Goal: Task Accomplishment & Management: Complete application form

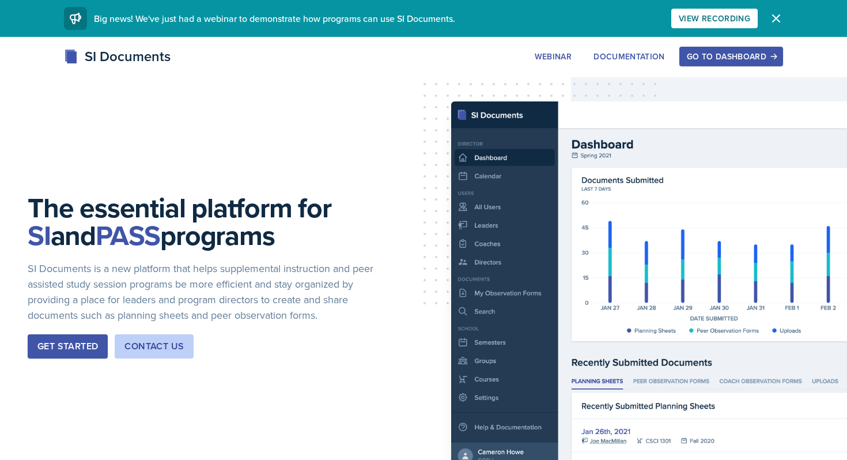
click at [735, 59] on div "Go to Dashboard" at bounding box center [731, 56] width 89 height 9
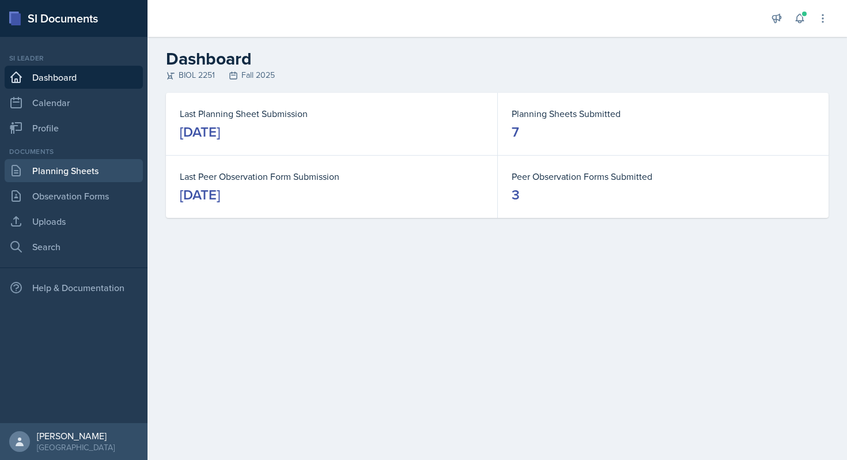
click at [73, 165] on link "Planning Sheets" at bounding box center [74, 170] width 138 height 23
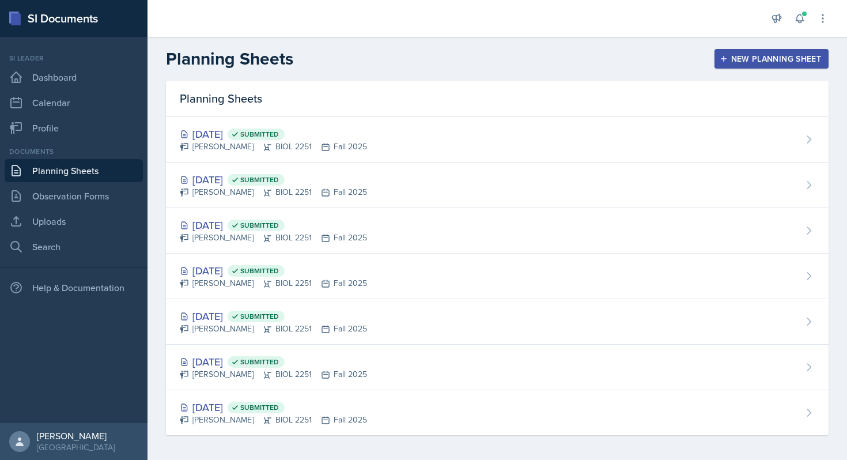
click at [93, 173] on link "Planning Sheets" at bounding box center [74, 170] width 138 height 23
click at [740, 59] on div "New Planning Sheet" at bounding box center [771, 58] width 99 height 9
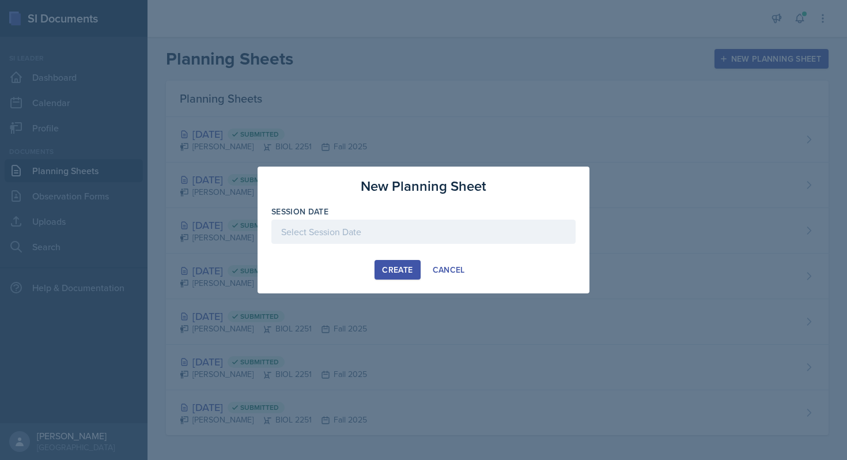
click at [348, 229] on div at bounding box center [423, 232] width 304 height 24
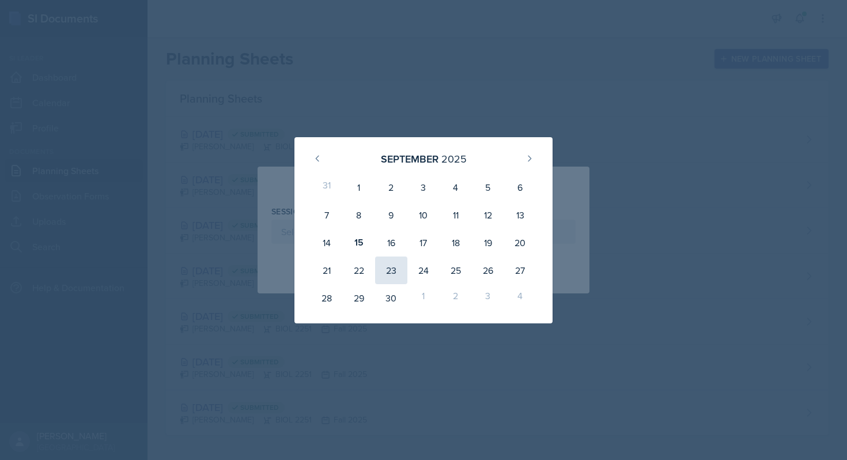
click at [393, 270] on div "23" at bounding box center [391, 270] width 32 height 28
type input "[DATE]"
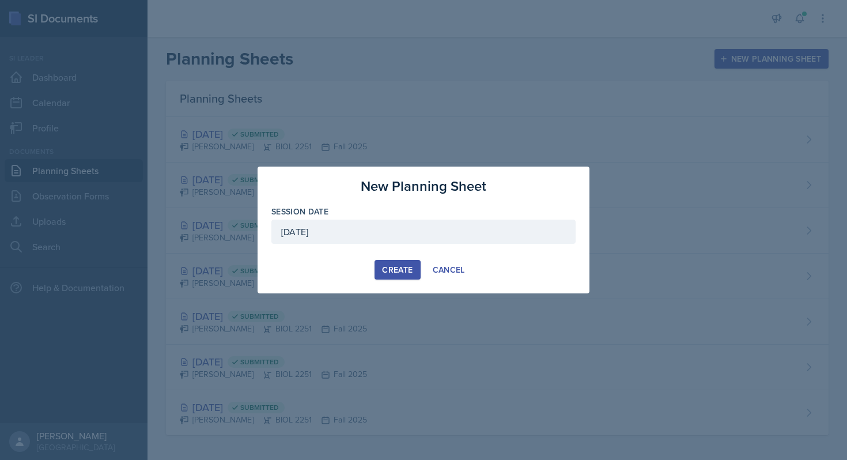
click at [398, 269] on div "Create" at bounding box center [397, 269] width 31 height 9
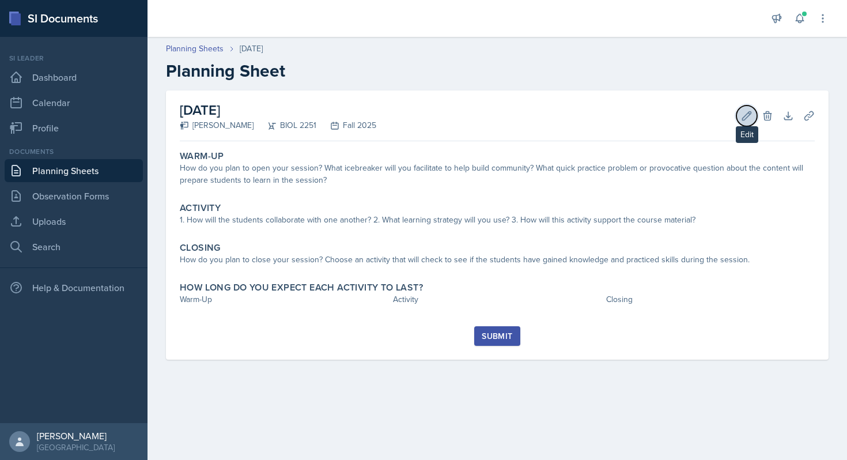
click at [752, 111] on icon at bounding box center [747, 116] width 12 height 12
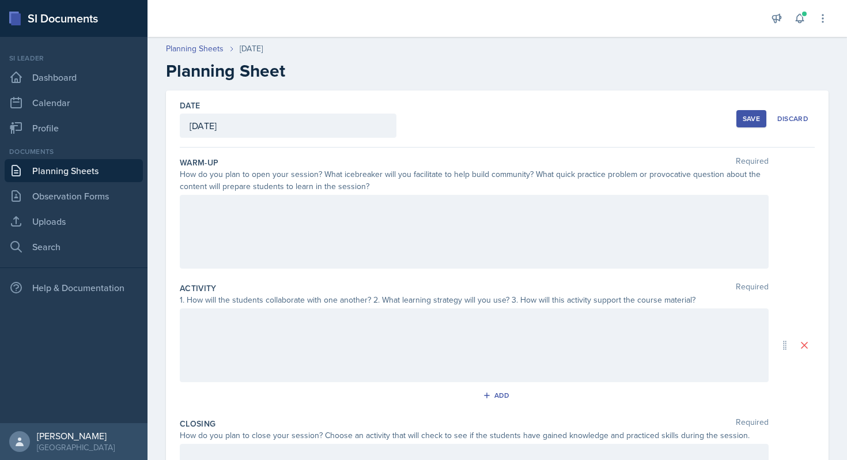
click at [420, 221] on div at bounding box center [474, 232] width 589 height 74
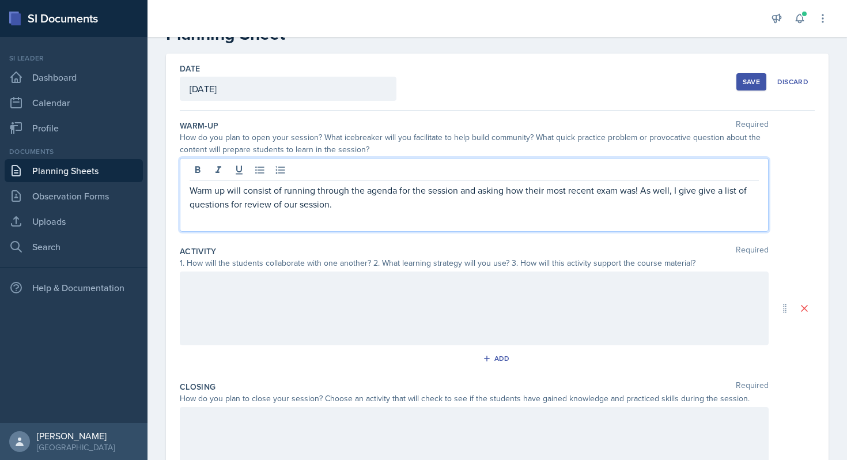
scroll to position [58, 0]
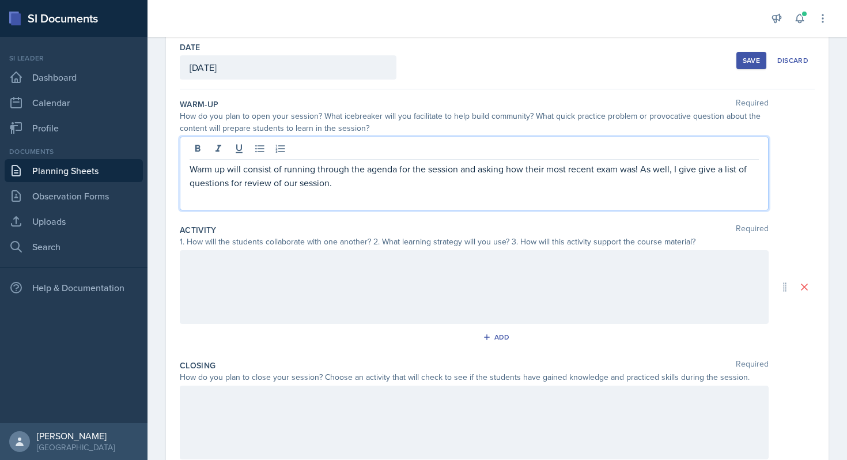
click at [411, 199] on p at bounding box center [474, 197] width 569 height 14
click at [483, 187] on p "Warm up will consist of running through the agenda for the session and asking h…" at bounding box center [474, 176] width 569 height 28
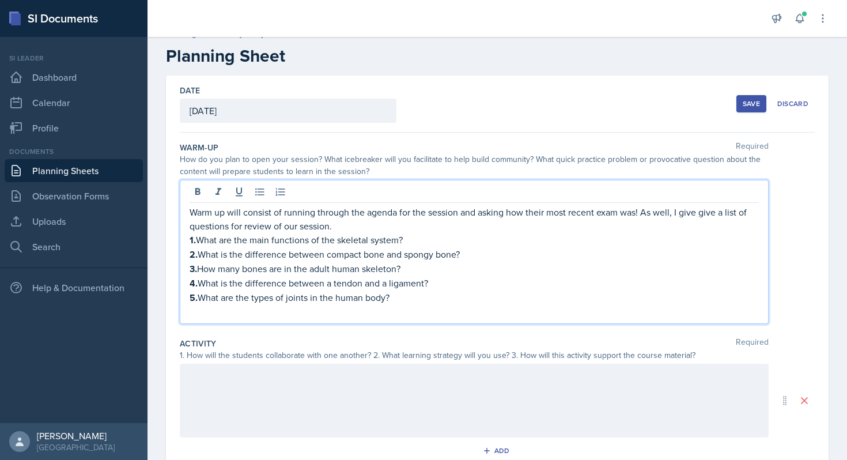
scroll to position [0, 0]
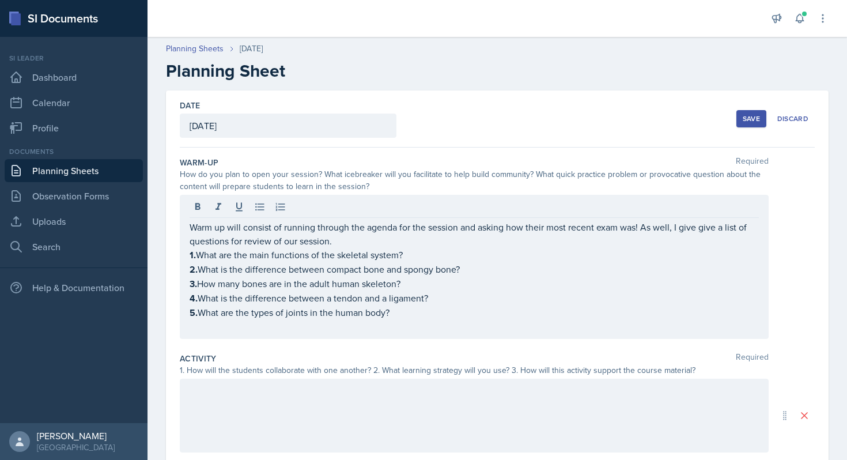
click at [746, 114] on div "Save" at bounding box center [751, 118] width 17 height 9
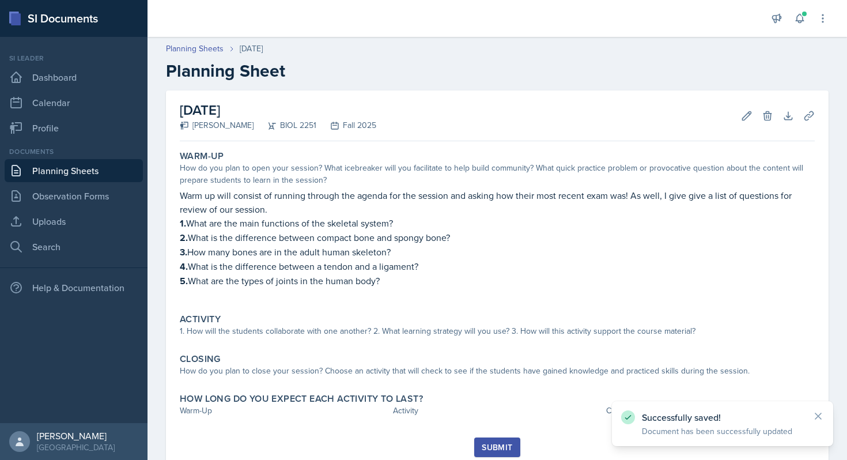
click at [66, 260] on nav "Si leader Dashboard Calendar Profile Documents Planning Sheets Observation Form…" at bounding box center [74, 230] width 148 height 386
click at [65, 251] on link "Search" at bounding box center [74, 246] width 138 height 23
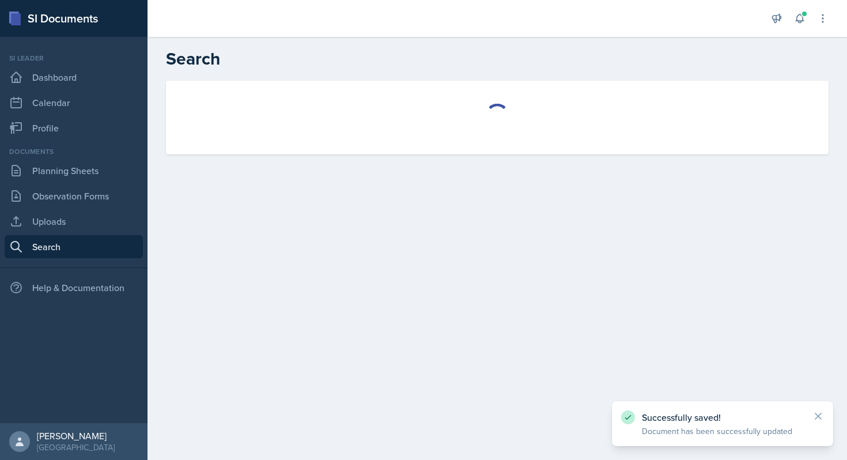
select select "all"
select select "1"
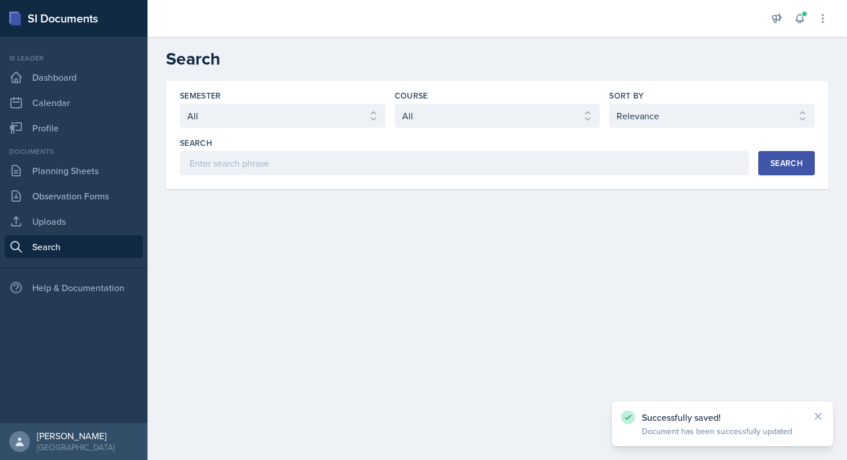
click at [319, 180] on div "Semester Select semester All Fall 2025 Summer 2025 Spring 2025 Fall 2024 Summer…" at bounding box center [497, 135] width 663 height 108
click at [316, 161] on input at bounding box center [464, 163] width 569 height 24
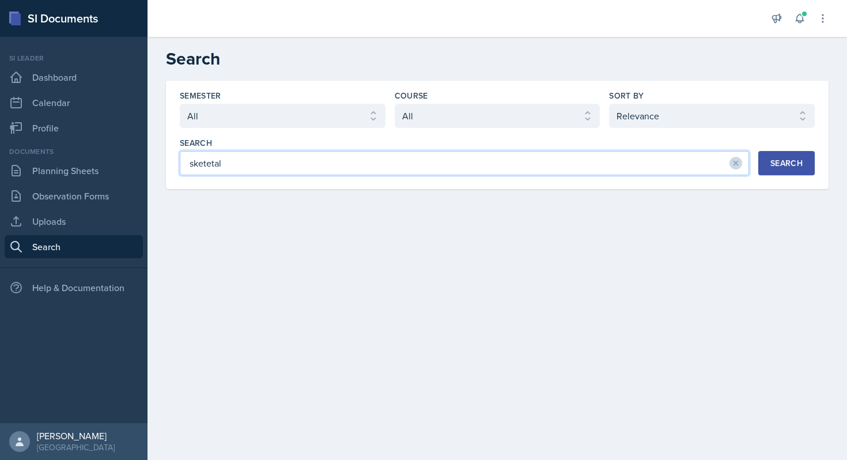
type input "sketetal"
click at [793, 154] on button "Search" at bounding box center [786, 163] width 56 height 24
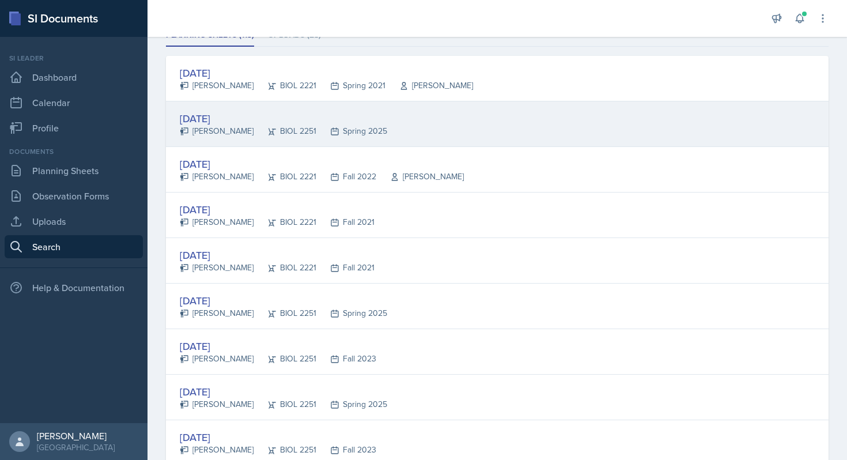
scroll to position [179, 0]
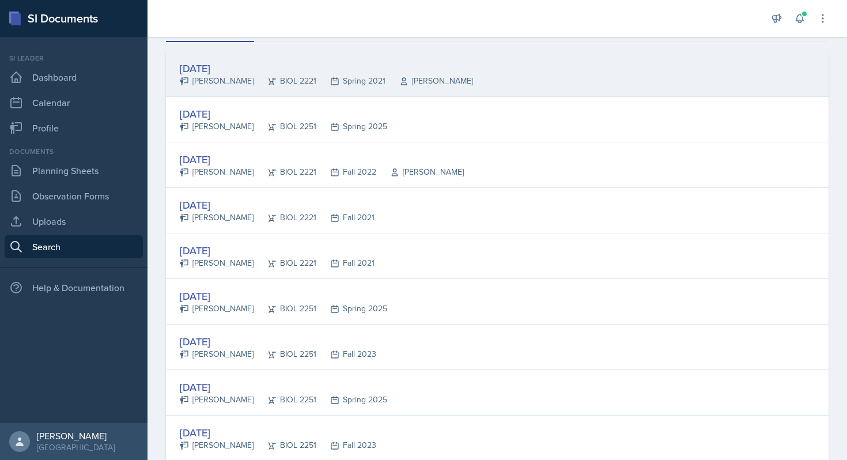
click at [224, 87] on div "[DATE] [PERSON_NAME] BIOL 2221 Spring 2021 [PERSON_NAME]" at bounding box center [497, 74] width 663 height 46
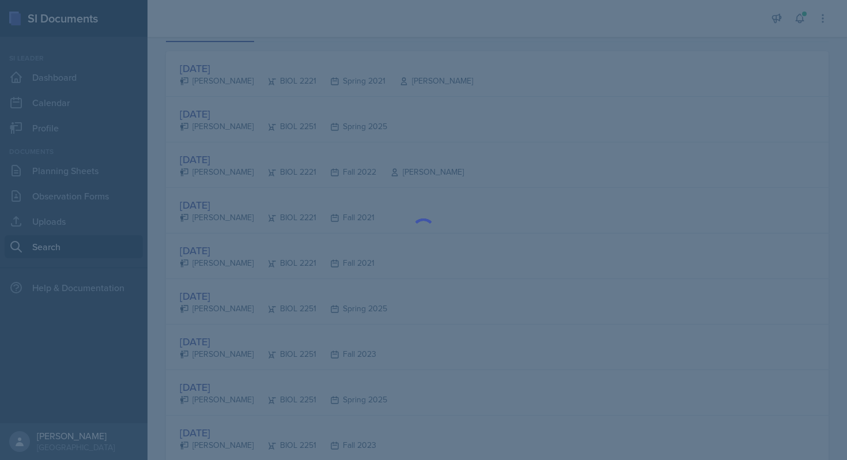
click at [262, 81] on div at bounding box center [423, 230] width 847 height 460
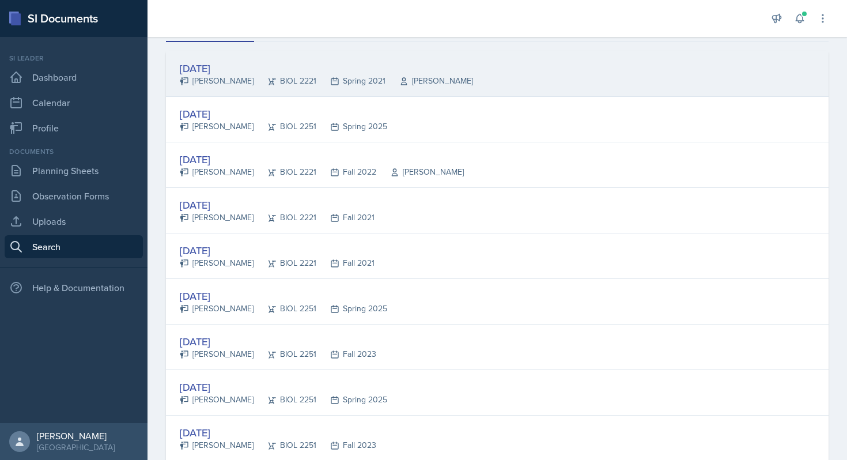
click at [213, 68] on div "[DATE]" at bounding box center [326, 69] width 293 height 16
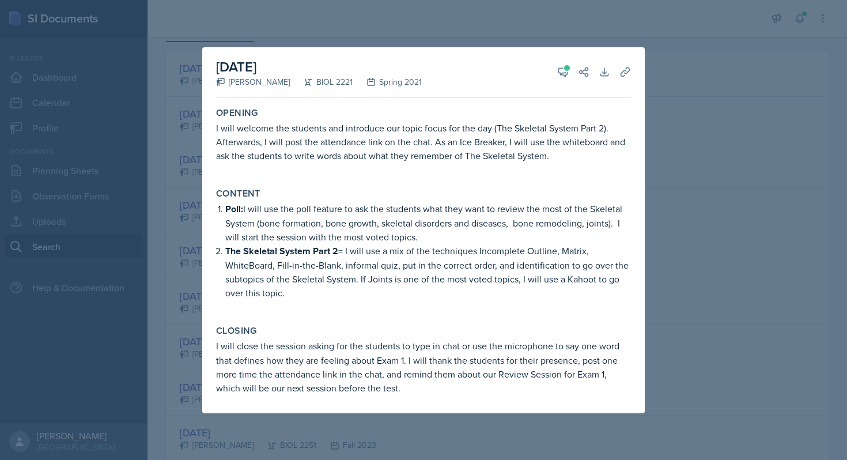
click at [304, 18] on div at bounding box center [423, 230] width 847 height 460
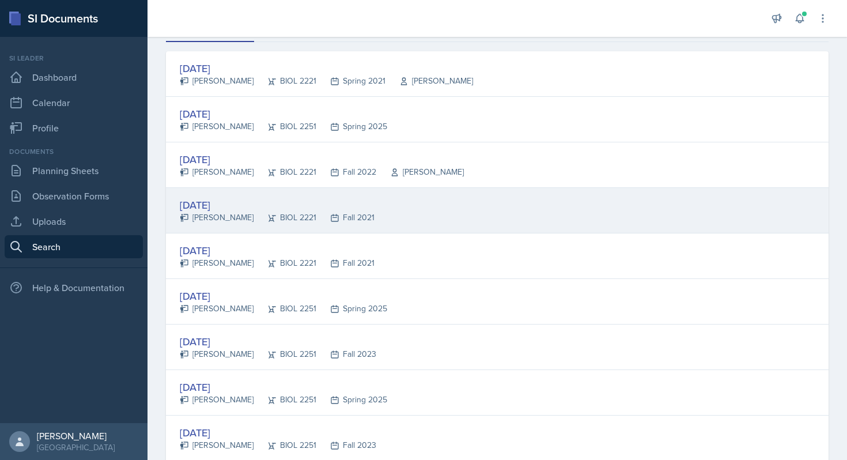
click at [236, 217] on div "[PERSON_NAME]" at bounding box center [217, 217] width 74 height 12
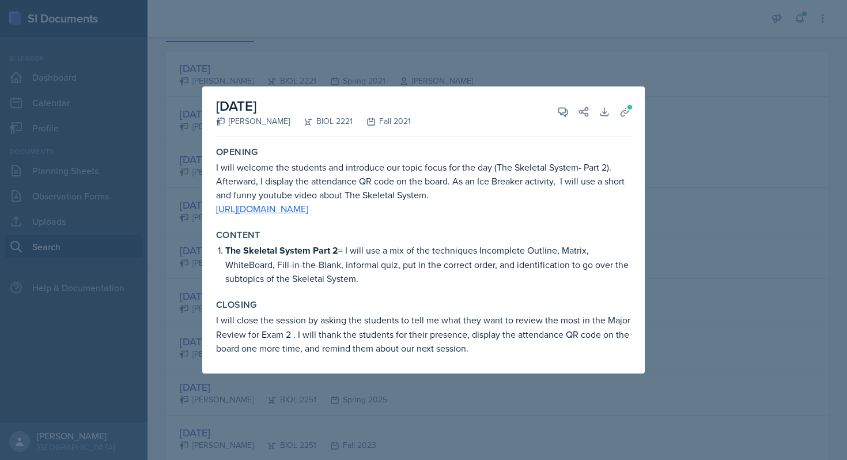
click at [652, 74] on div at bounding box center [423, 230] width 847 height 460
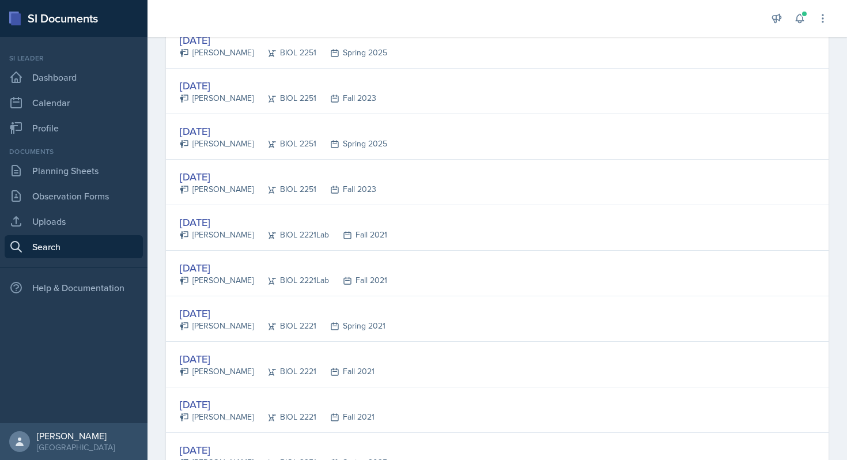
scroll to position [436, 0]
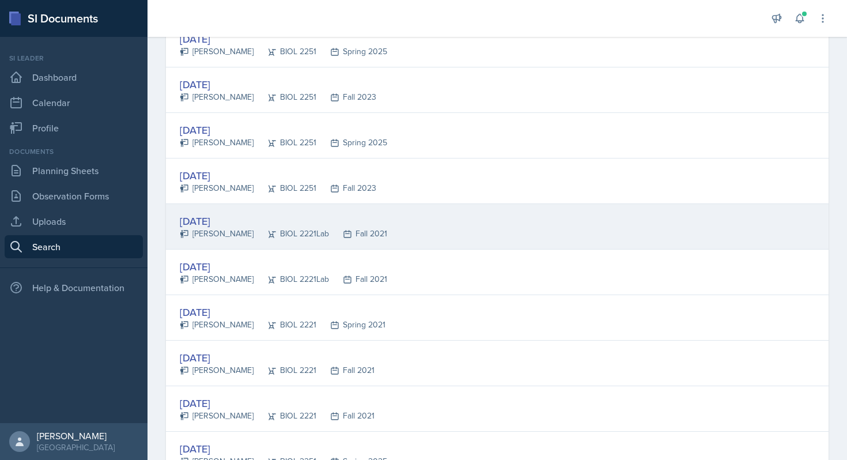
click at [216, 215] on div "[DATE]" at bounding box center [283, 221] width 207 height 16
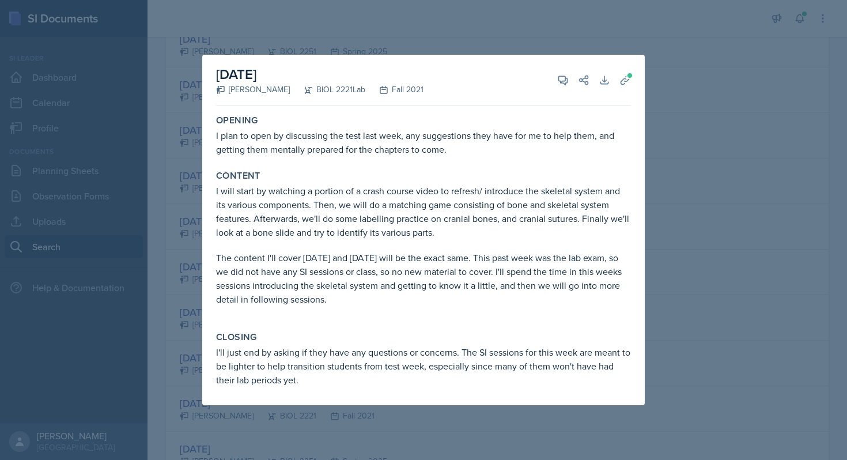
click at [609, 32] on div at bounding box center [423, 230] width 847 height 460
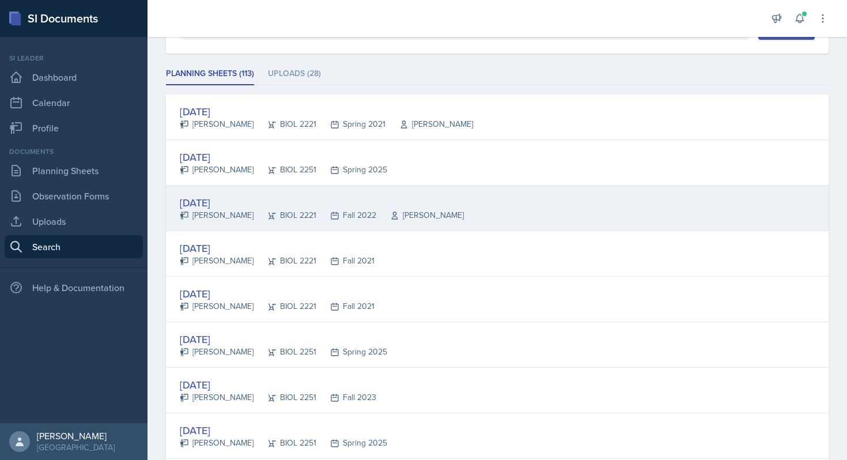
scroll to position [192, 0]
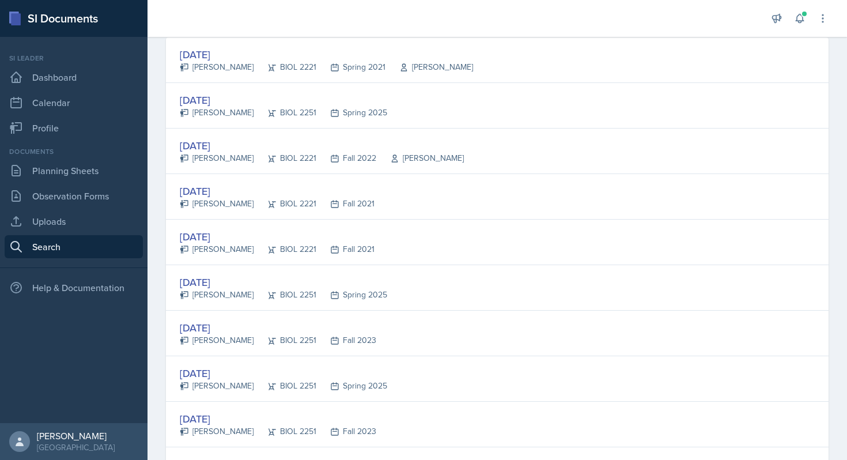
click at [290, 62] on div "BIOL 2221" at bounding box center [285, 67] width 63 height 12
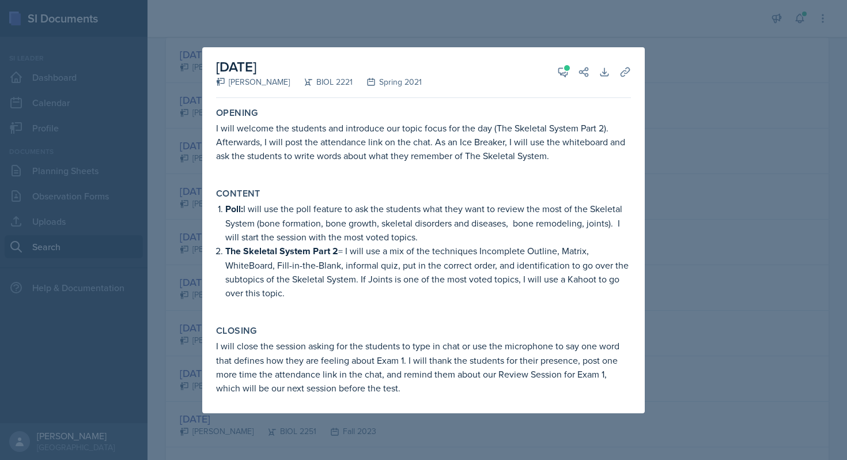
click at [689, 62] on div at bounding box center [423, 230] width 847 height 460
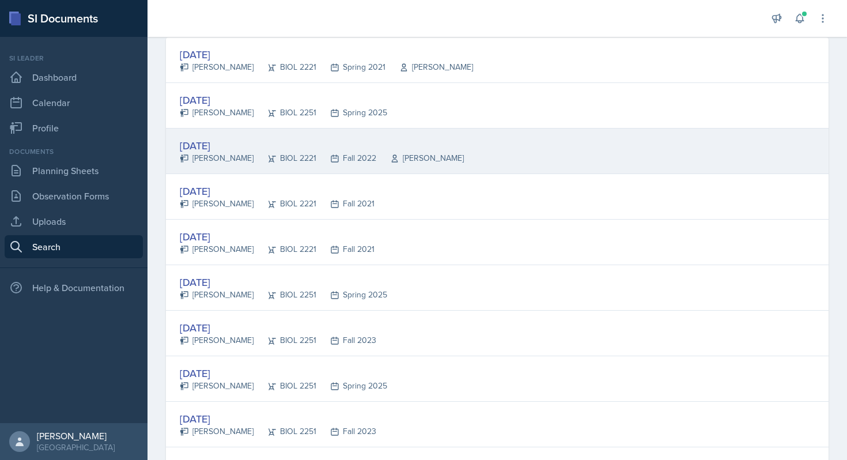
click at [292, 138] on div "[DATE]" at bounding box center [322, 146] width 284 height 16
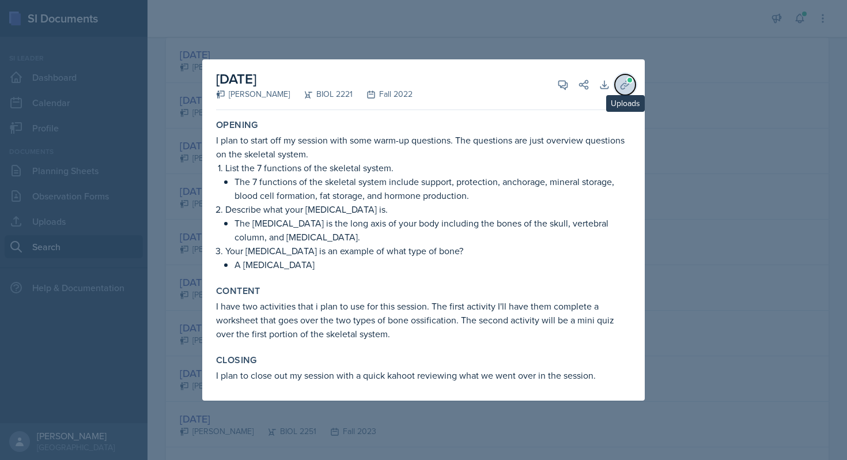
click at [630, 82] on span at bounding box center [629, 80] width 7 height 7
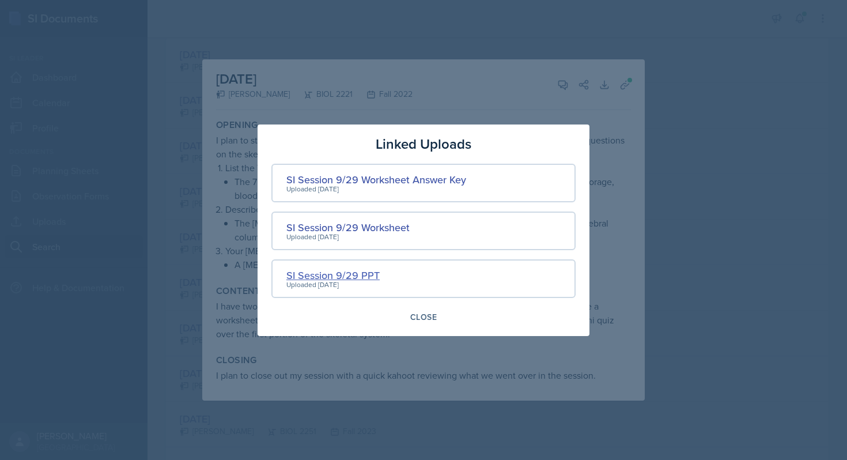
click at [311, 275] on div "SI Session 9/29 PPT" at bounding box center [332, 275] width 93 height 16
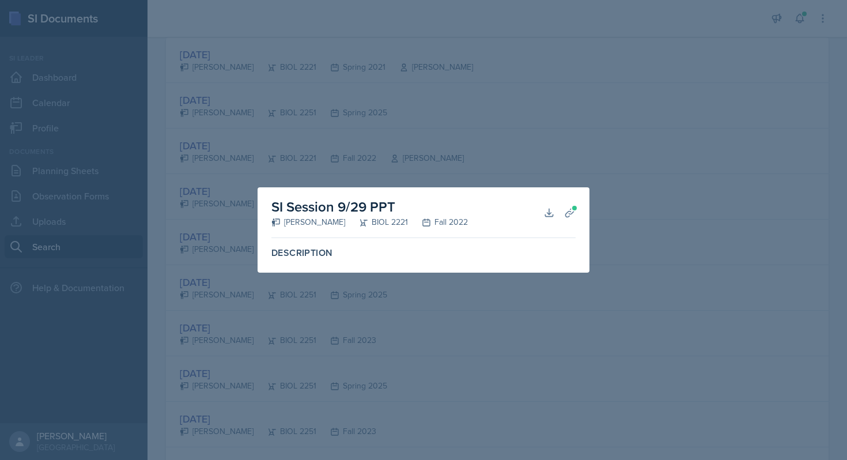
click at [311, 261] on div "Description" at bounding box center [423, 253] width 313 height 21
click at [569, 212] on icon at bounding box center [570, 213] width 12 height 12
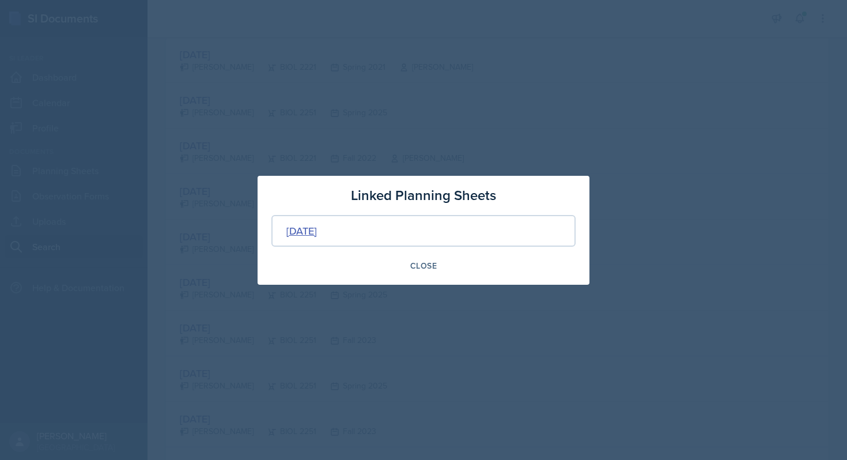
click at [317, 236] on div "[DATE]" at bounding box center [301, 231] width 31 height 16
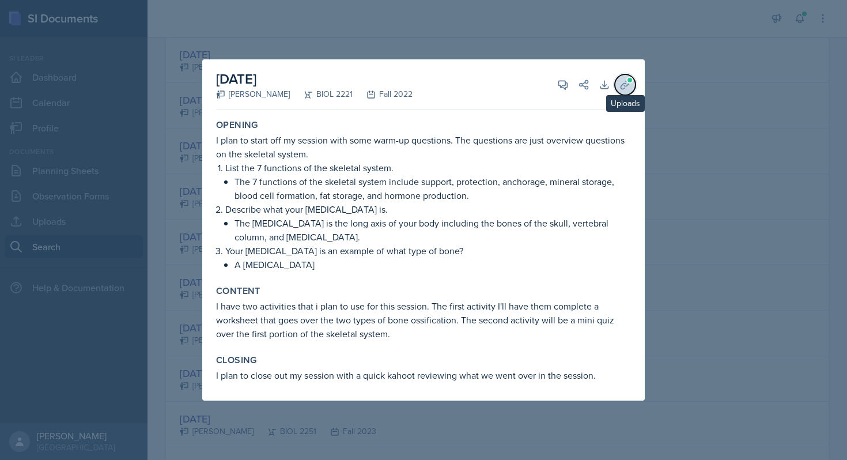
click at [625, 80] on icon at bounding box center [625, 85] width 12 height 12
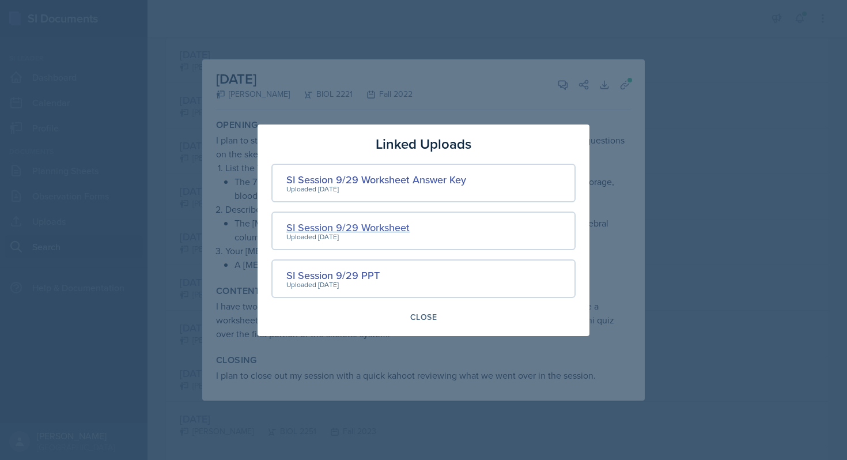
click at [331, 226] on div "SI Session 9/29 Worksheet" at bounding box center [347, 228] width 123 height 16
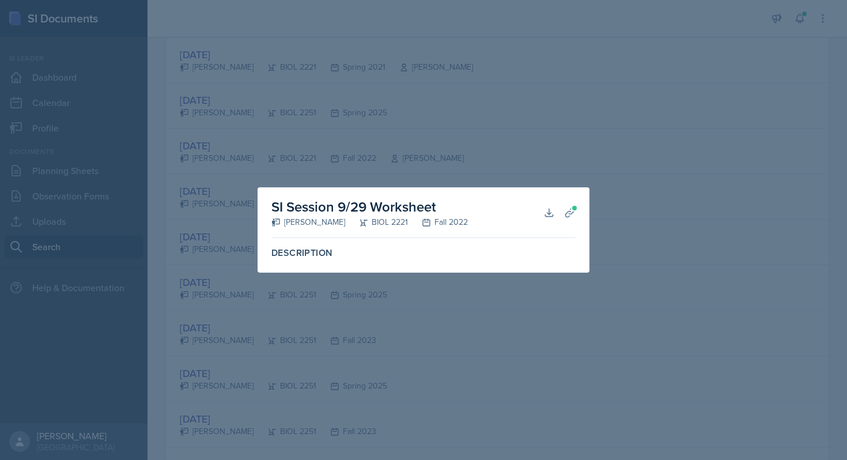
click at [304, 263] on div "Description" at bounding box center [423, 258] width 304 height 30
click at [554, 208] on icon at bounding box center [549, 213] width 12 height 12
click at [396, 150] on div at bounding box center [423, 230] width 847 height 460
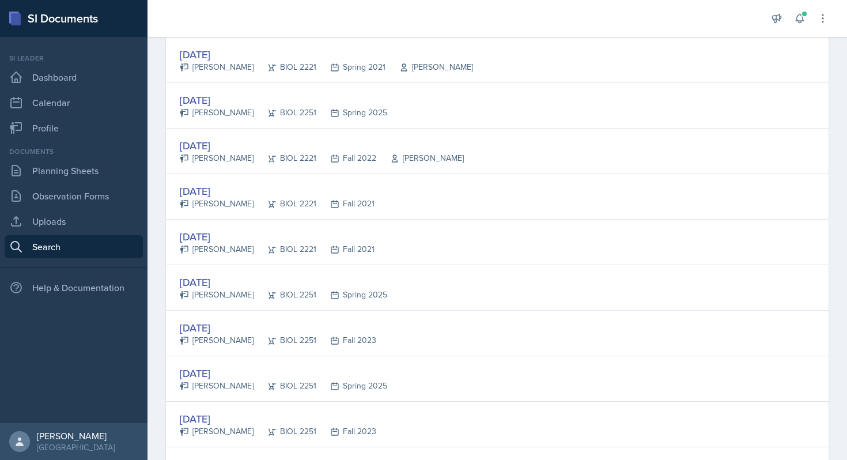
click at [662, 16] on div at bounding box center [457, 18] width 600 height 37
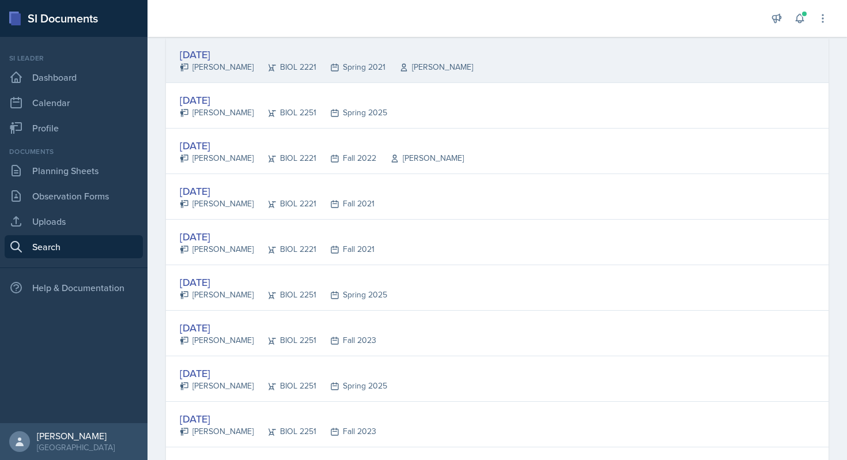
click at [214, 61] on div "[DATE]" at bounding box center [326, 55] width 293 height 16
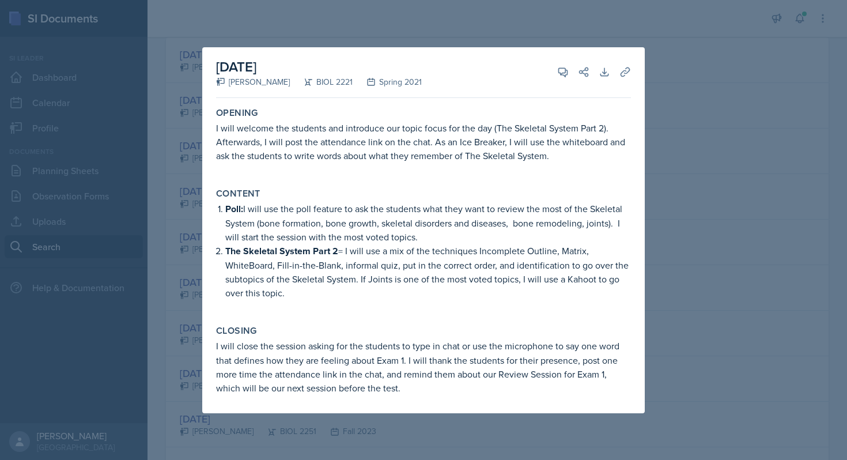
click at [410, 251] on p "The Skeletal System Part 2 = I will use a mix of the techniques Incomplete Outl…" at bounding box center [428, 272] width 406 height 56
click at [624, 75] on icon at bounding box center [625, 72] width 12 height 12
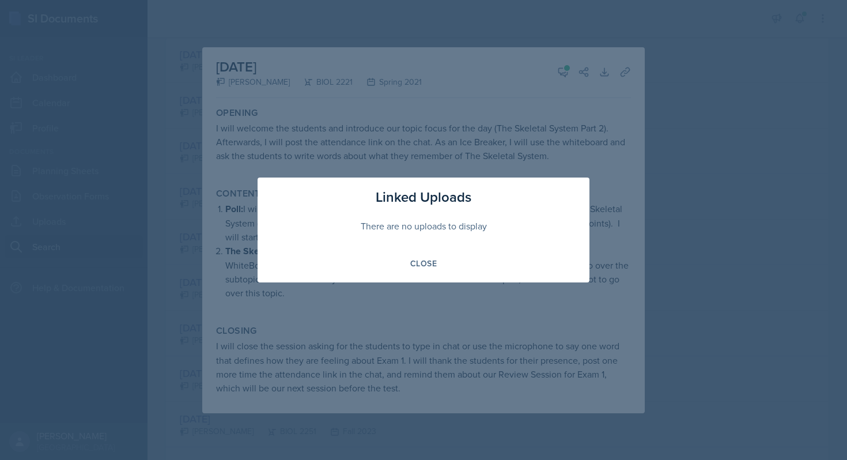
click at [557, 107] on div at bounding box center [423, 230] width 847 height 460
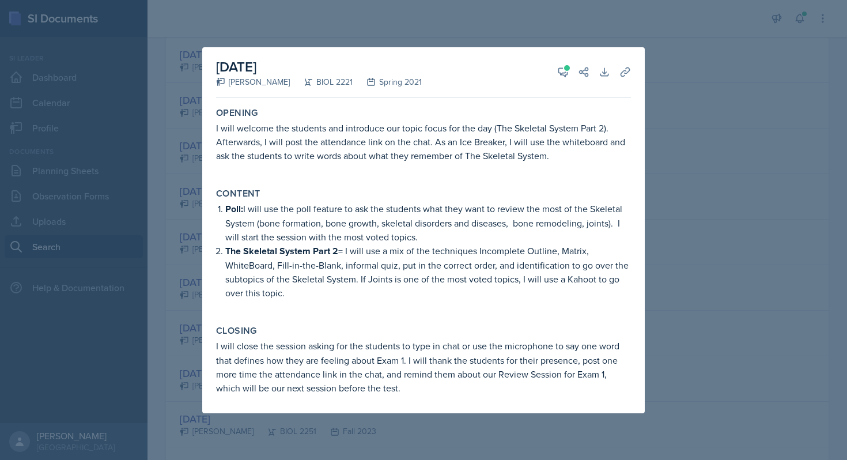
click at [546, 9] on div at bounding box center [423, 230] width 847 height 460
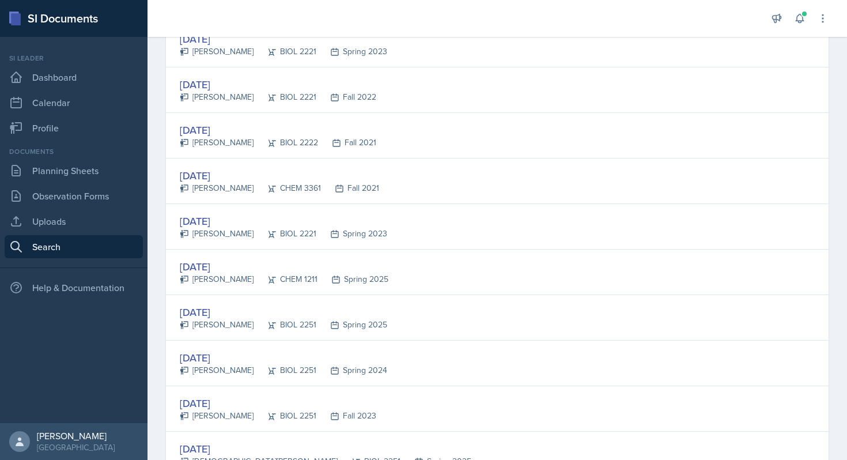
scroll to position [1493, 0]
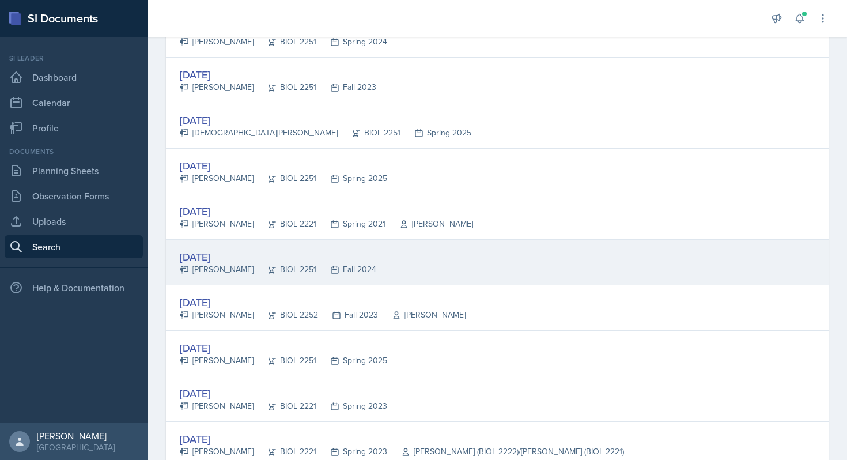
click at [218, 267] on div "[PERSON_NAME]" at bounding box center [217, 269] width 74 height 12
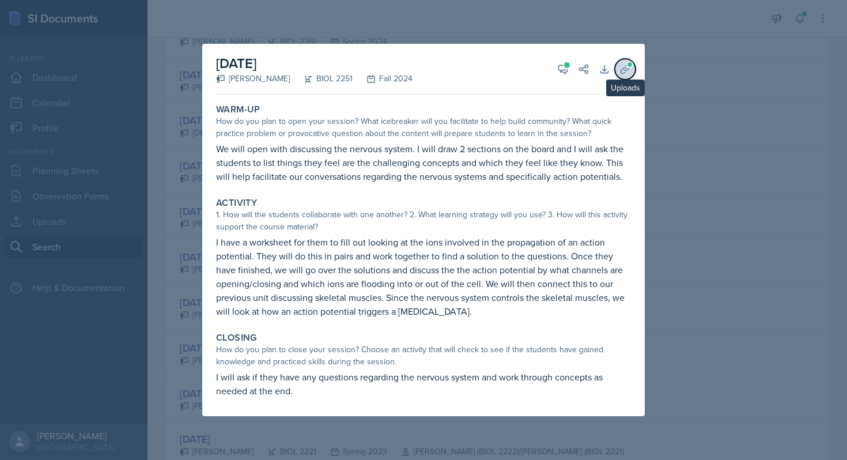
click at [624, 65] on icon at bounding box center [625, 69] width 12 height 12
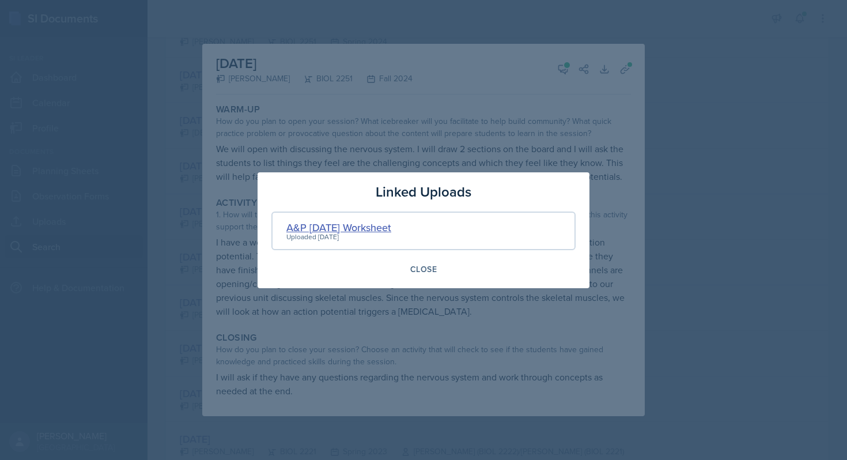
click at [334, 226] on div "A&P [DATE] Worksheet" at bounding box center [338, 228] width 105 height 16
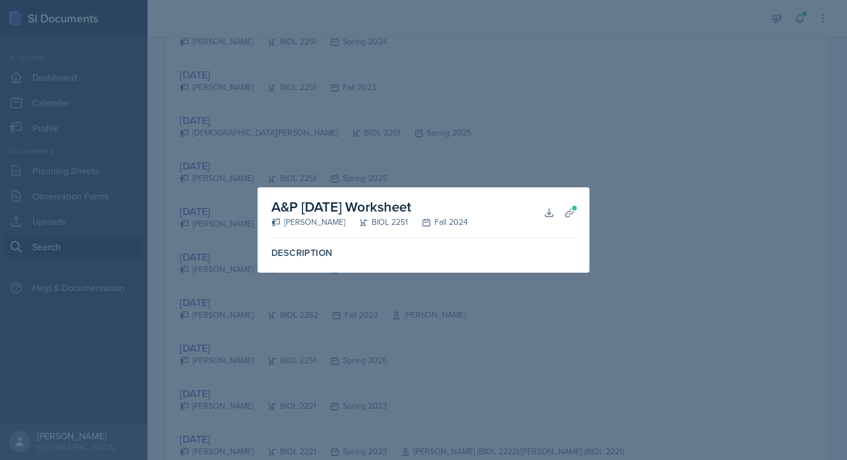
click at [311, 243] on div "Description" at bounding box center [423, 253] width 313 height 21
click at [550, 209] on icon at bounding box center [549, 213] width 12 height 12
click at [661, 202] on div at bounding box center [423, 230] width 847 height 460
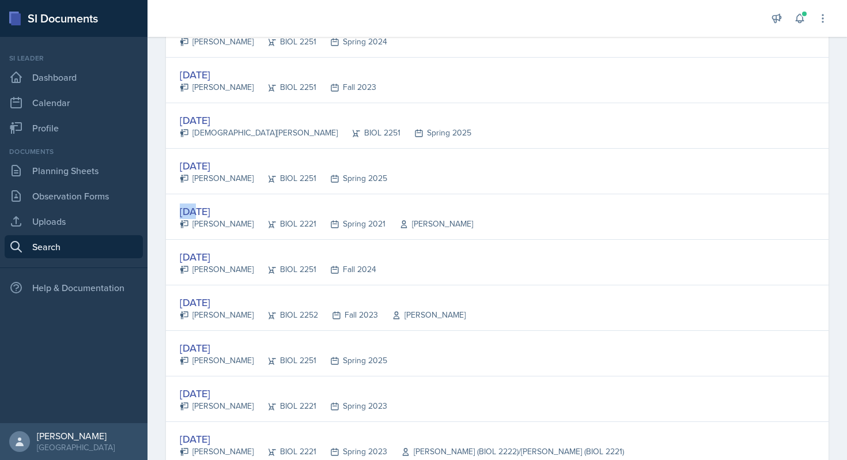
click at [661, 202] on div "[DATE] [PERSON_NAME] BIOL 2221 Spring 2021 [PERSON_NAME]" at bounding box center [497, 217] width 663 height 46
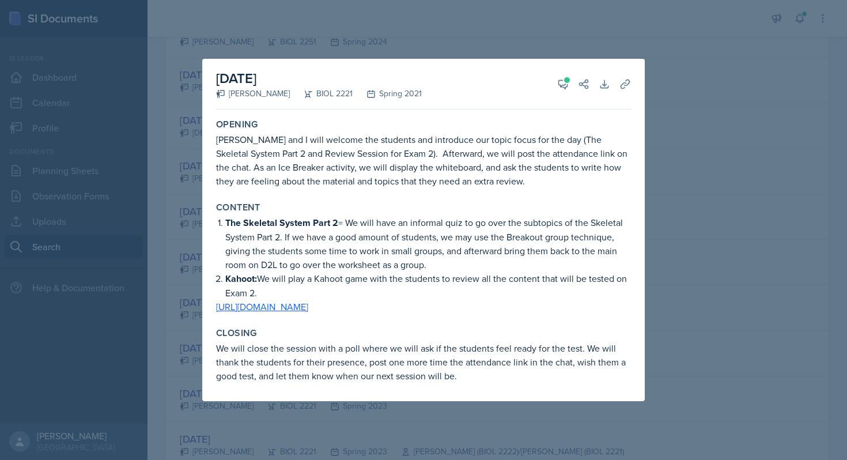
click at [258, 256] on p "The Skeletal System Part 2 = We will have an informal quiz to go over the subto…" at bounding box center [428, 244] width 406 height 56
drag, startPoint x: 209, startPoint y: 310, endPoint x: 602, endPoint y: 306, distance: 393.0
click at [602, 306] on div "[DATE] [PERSON_NAME] BIOL 2221 Spring 2021 View Comments Comments [DATE] [PERSO…" at bounding box center [423, 230] width 443 height 342
click at [276, 303] on link "[URL][DOMAIN_NAME]" at bounding box center [262, 306] width 92 height 13
click at [728, 75] on div at bounding box center [423, 230] width 847 height 460
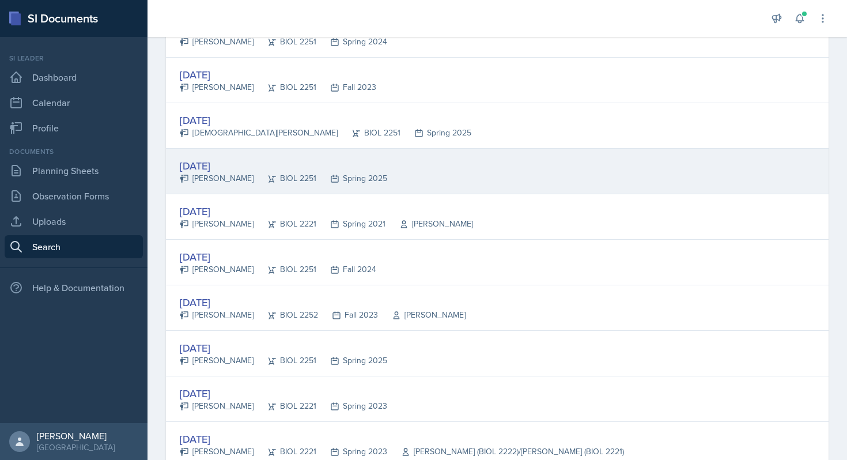
click at [205, 171] on div "[DATE]" at bounding box center [283, 166] width 207 height 16
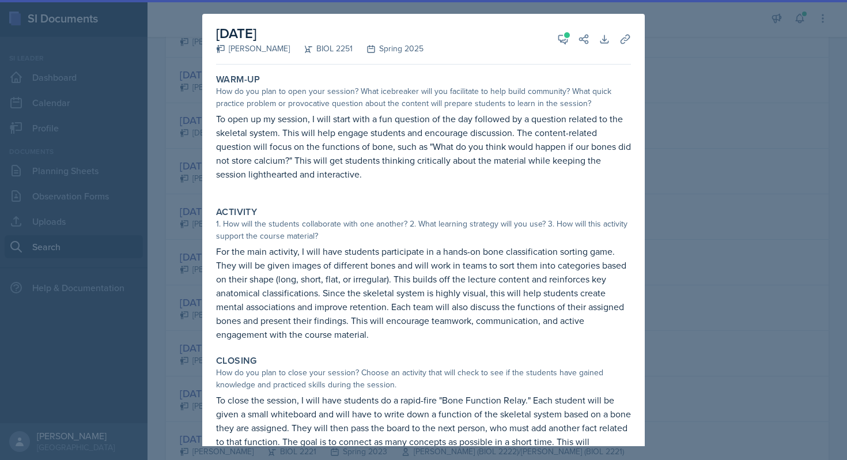
scroll to position [48, 0]
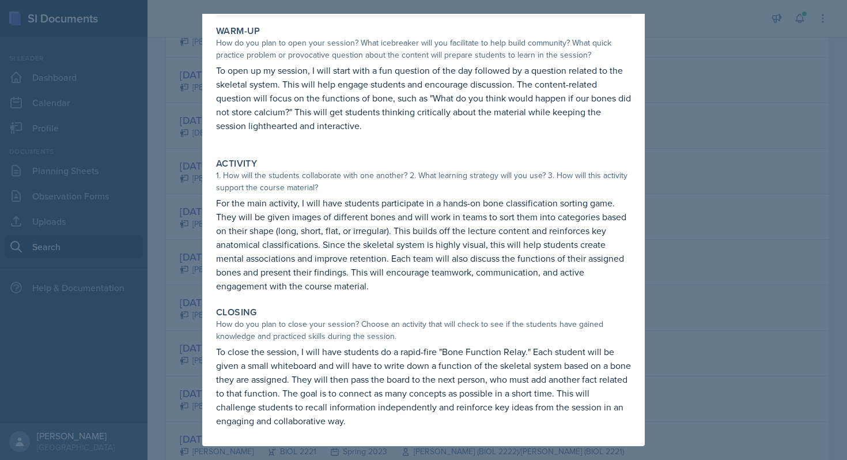
click at [793, 133] on div at bounding box center [423, 230] width 847 height 460
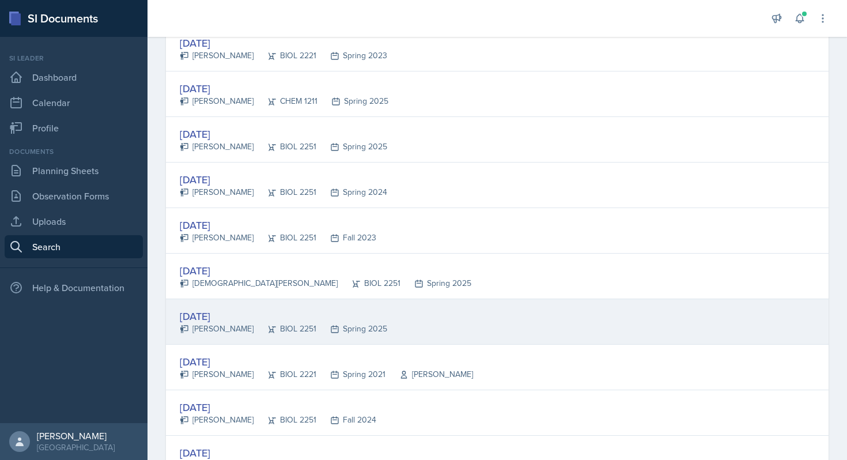
scroll to position [1292, 0]
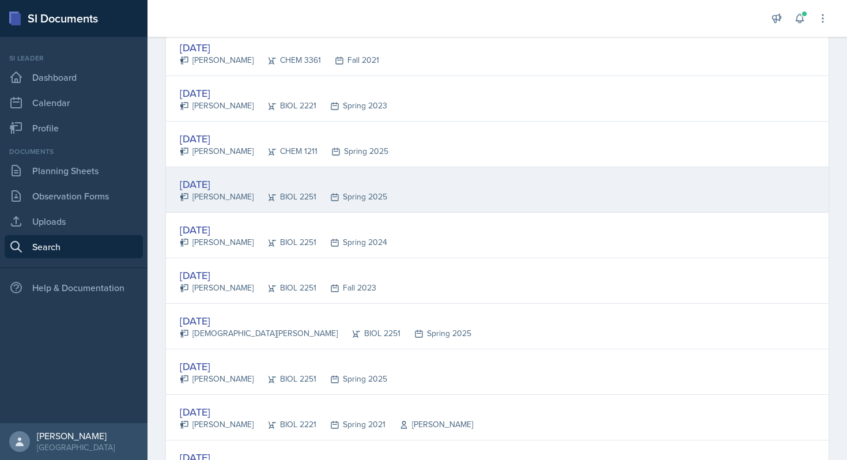
click at [269, 179] on div "[DATE]" at bounding box center [283, 184] width 207 height 16
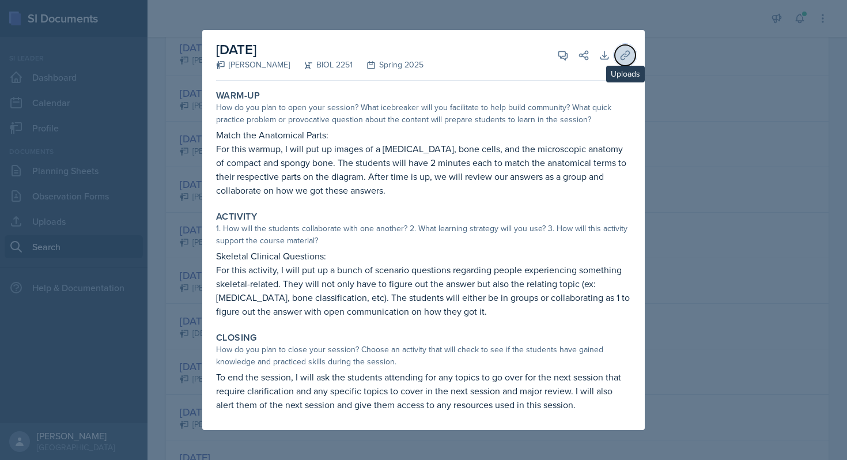
click at [630, 55] on icon at bounding box center [625, 56] width 12 height 12
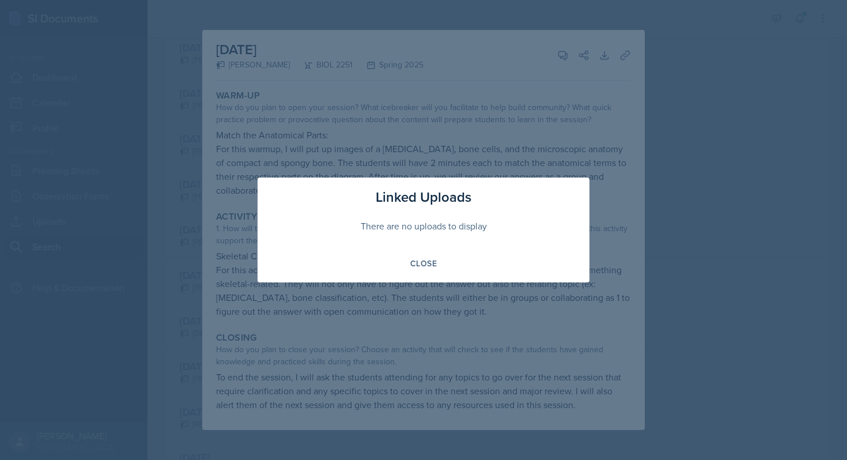
click at [687, 67] on div at bounding box center [423, 230] width 847 height 460
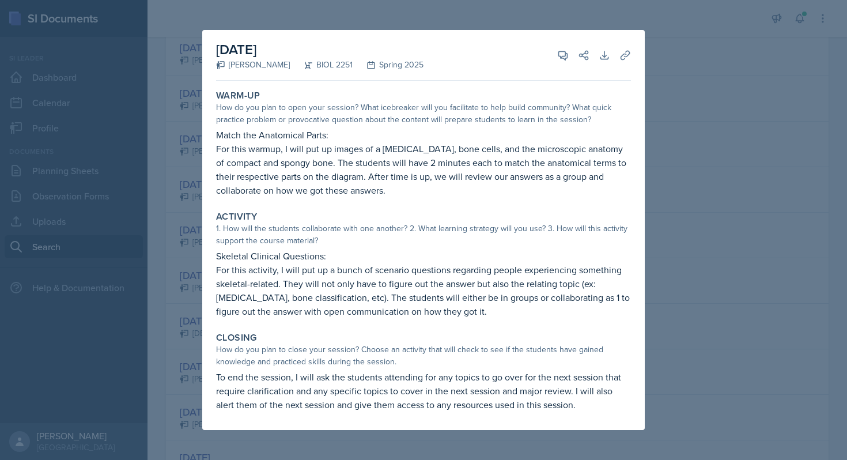
click at [847, 109] on div at bounding box center [423, 230] width 847 height 460
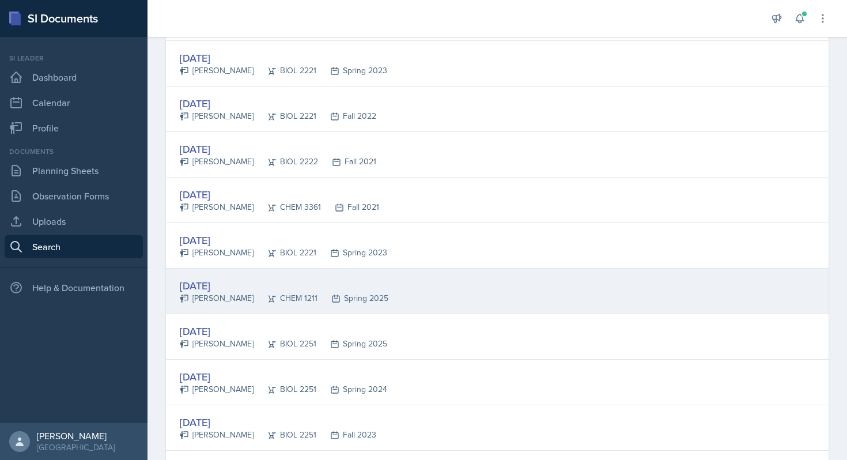
scroll to position [1130, 0]
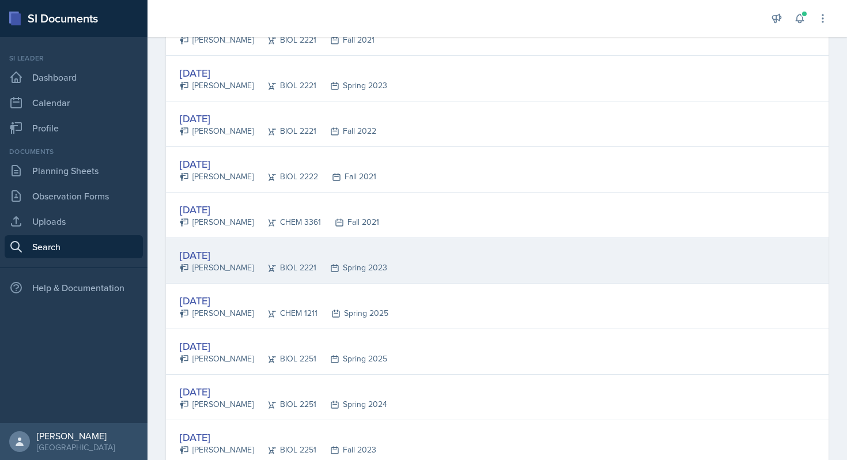
click at [262, 243] on div "[DATE] [PERSON_NAME] BIOL 2221 Spring 2023" at bounding box center [497, 261] width 663 height 46
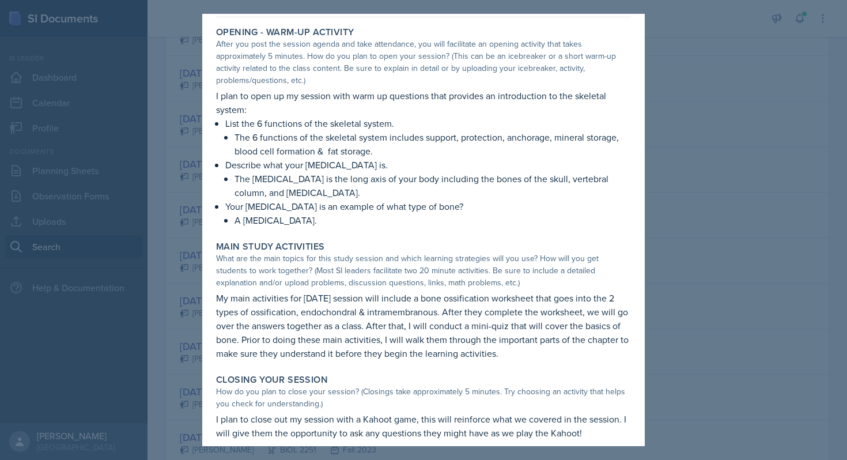
scroll to position [0, 0]
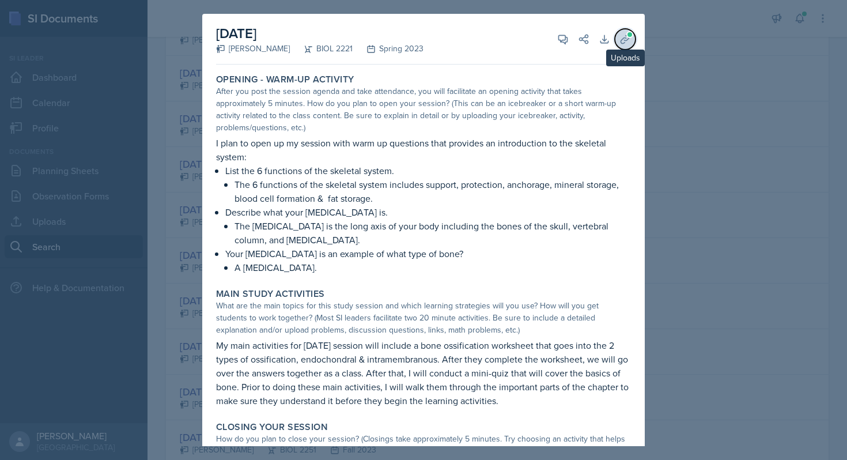
click at [622, 33] on icon at bounding box center [625, 39] width 12 height 12
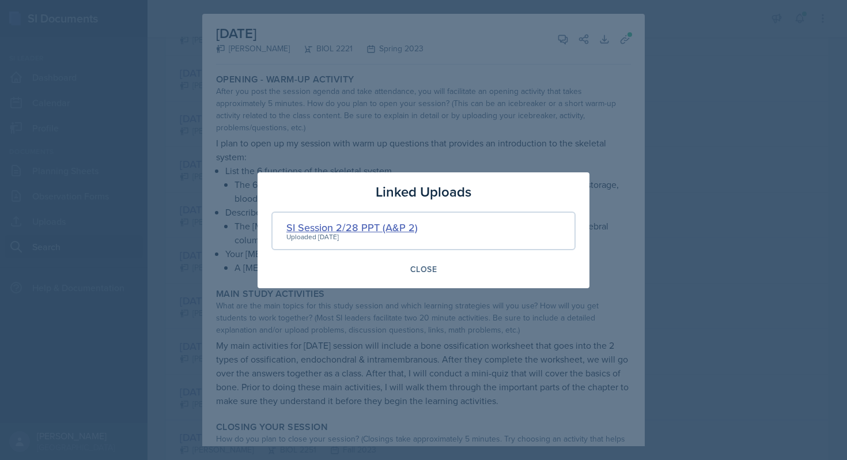
click at [331, 228] on div "SI Session 2/28 PPT (A&P 2)" at bounding box center [351, 228] width 131 height 16
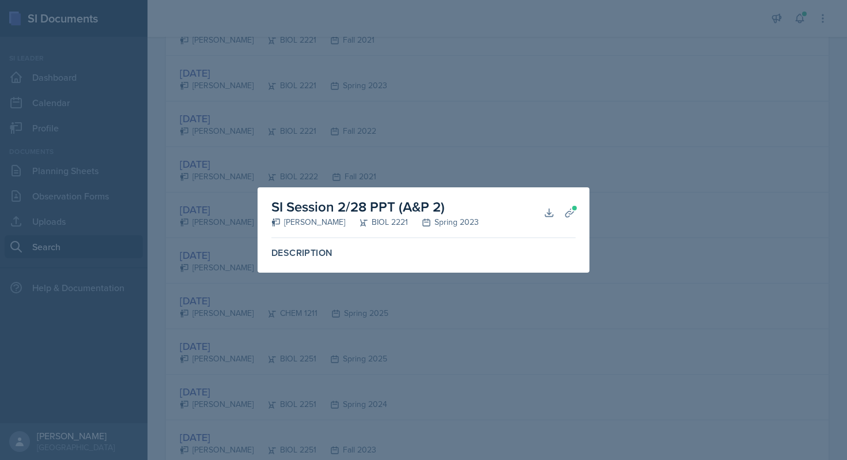
click at [315, 254] on label "Description" at bounding box center [423, 253] width 304 height 12
click at [485, 131] on div at bounding box center [423, 230] width 847 height 460
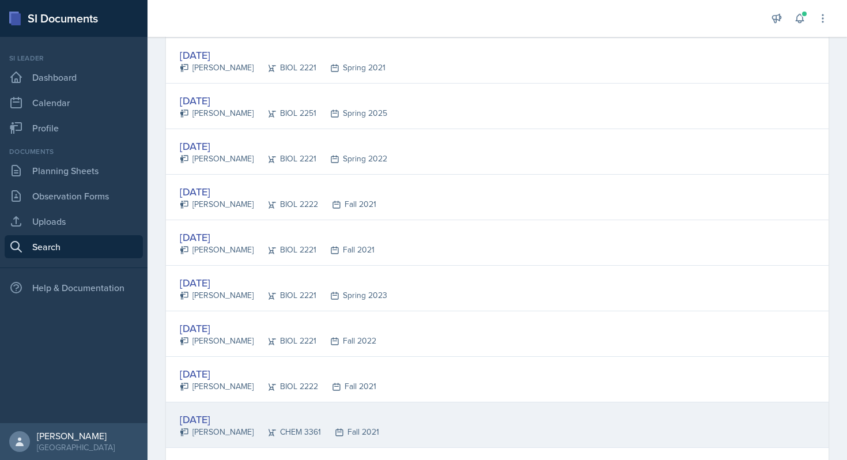
scroll to position [946, 0]
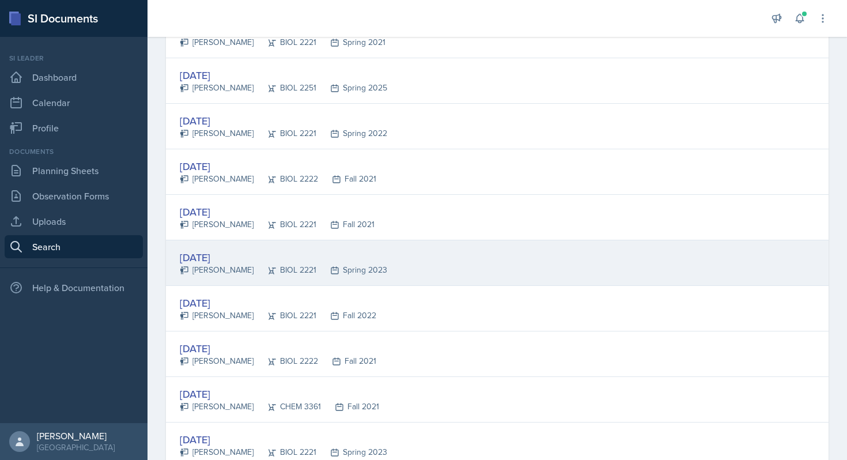
click at [230, 252] on div "[DATE]" at bounding box center [283, 258] width 207 height 16
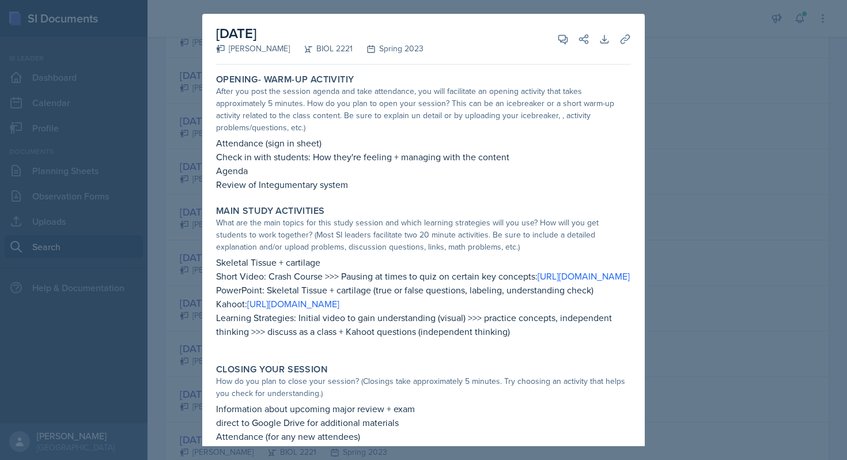
scroll to position [17, 0]
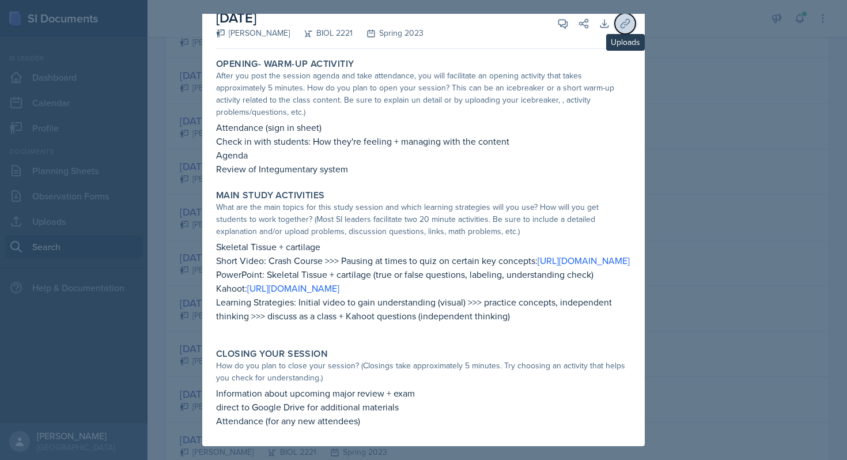
click at [630, 21] on icon at bounding box center [625, 24] width 12 height 12
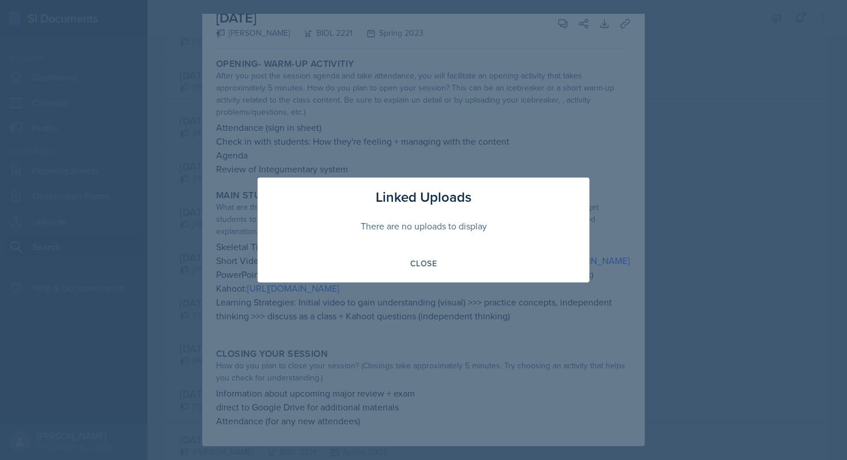
click at [590, 104] on div at bounding box center [423, 230] width 847 height 460
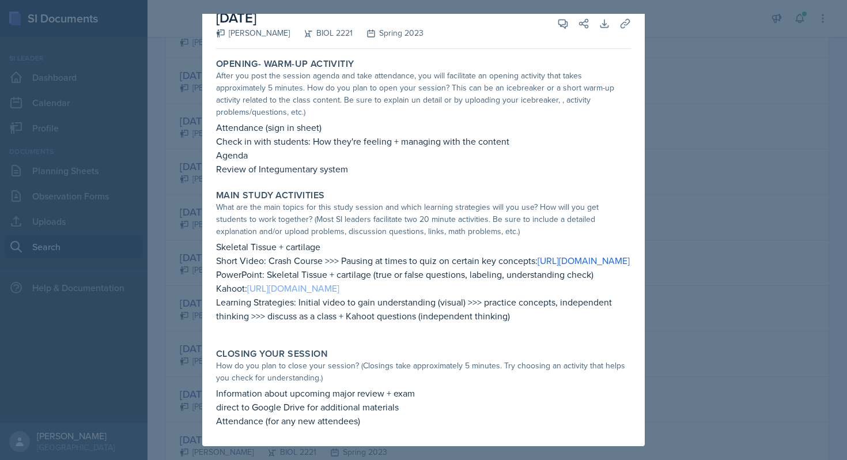
click at [339, 289] on link "[URL][DOMAIN_NAME]" at bounding box center [293, 288] width 92 height 13
click at [257, 286] on link "[URL][DOMAIN_NAME]" at bounding box center [293, 288] width 92 height 13
click at [282, 214] on div "What are the main topics for this study session and which learning strategies w…" at bounding box center [423, 219] width 415 height 36
drag, startPoint x: 245, startPoint y: 290, endPoint x: 554, endPoint y: 290, distance: 308.3
click at [554, 290] on p "Kahoot: [URL][DOMAIN_NAME]" at bounding box center [423, 288] width 415 height 14
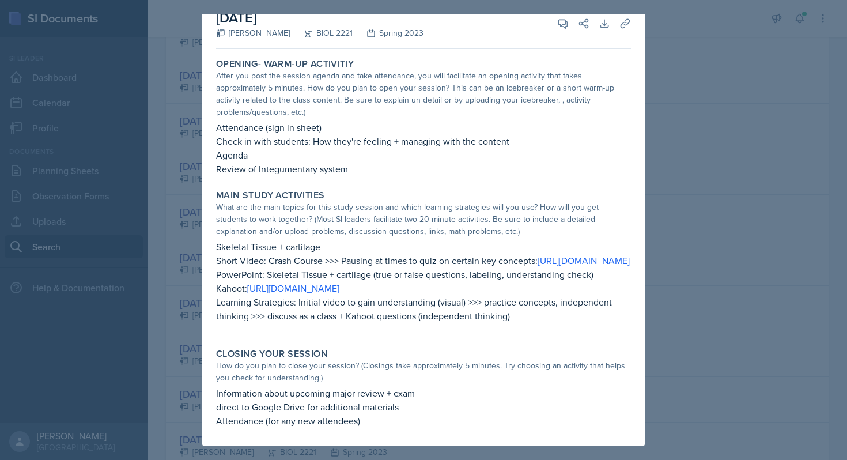
copy p ": [URL][DOMAIN_NAME]"
click at [350, 201] on div "What are the main topics for this study session and which learning strategies w…" at bounding box center [423, 219] width 415 height 36
drag, startPoint x: 247, startPoint y: 289, endPoint x: 588, endPoint y: 282, distance: 341.2
click at [588, 282] on p "Kahoot: [URL][DOMAIN_NAME]" at bounding box center [423, 288] width 415 height 14
copy p "[URL][DOMAIN_NAME]"
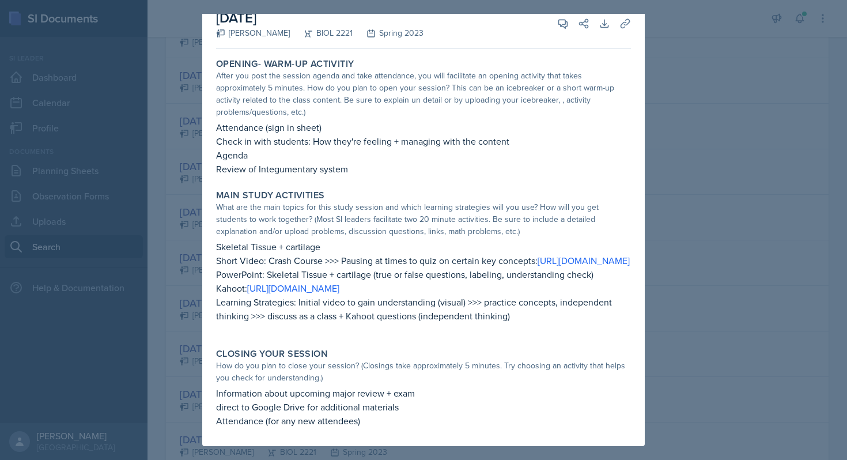
click at [400, 254] on p "Short Video: Crash Course >>> Pausing at times to quiz on certain key concepts:…" at bounding box center [423, 261] width 415 height 14
click at [337, 271] on p "PowerPoint: Skeletal Tissue + cartilage (true or false questions, labeling, und…" at bounding box center [423, 274] width 415 height 14
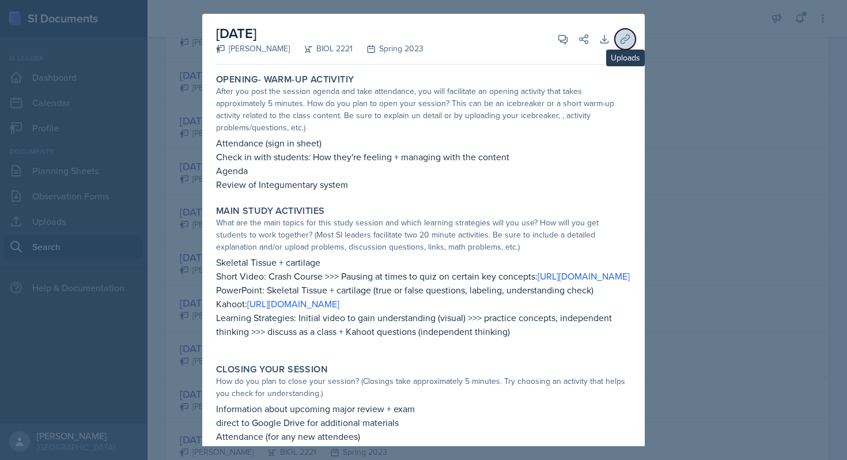
click at [618, 43] on button "Uploads" at bounding box center [625, 39] width 21 height 21
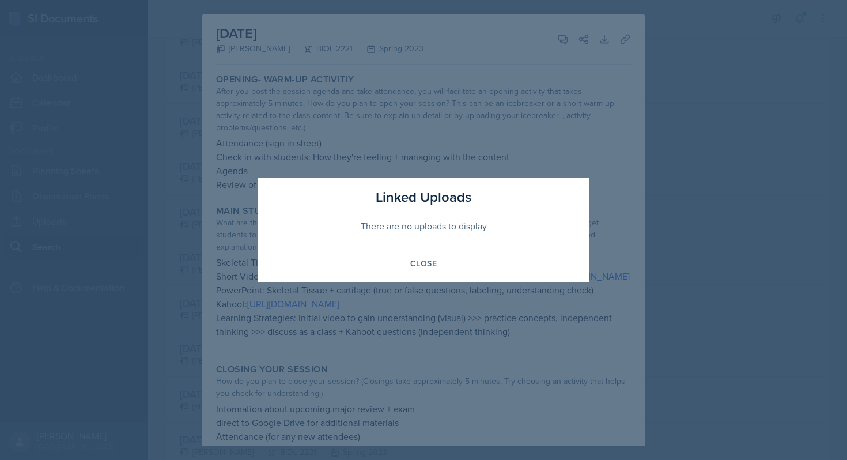
click at [683, 79] on div at bounding box center [423, 230] width 847 height 460
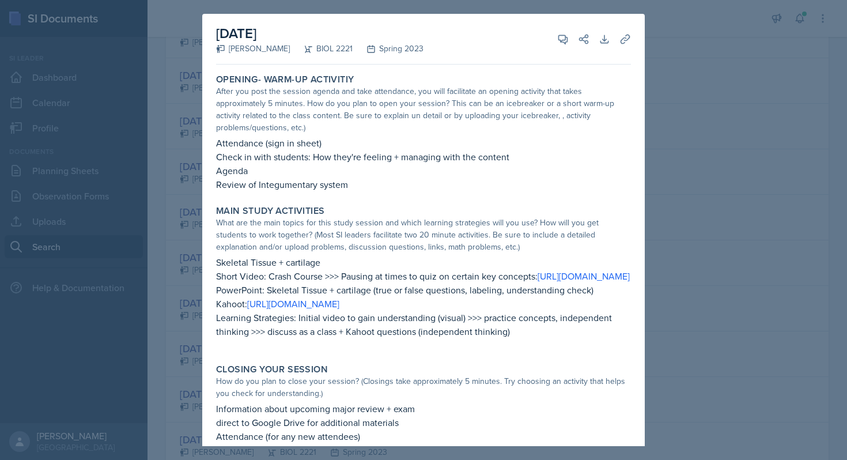
click at [683, 79] on div at bounding box center [423, 230] width 847 height 460
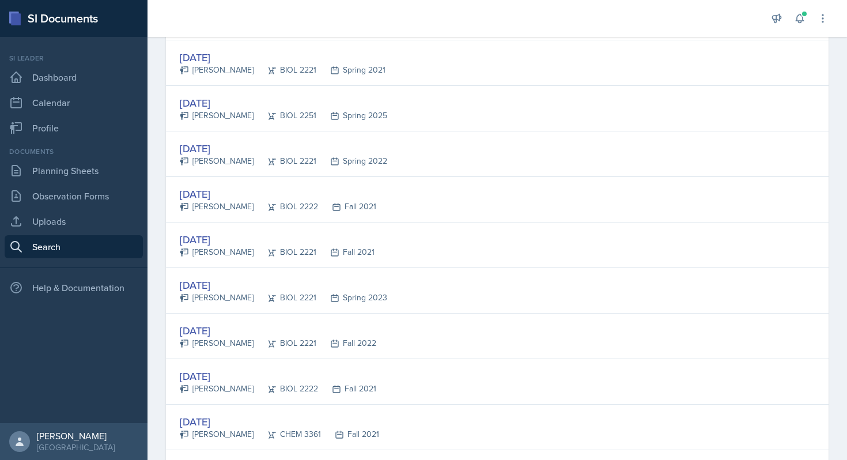
scroll to position [894, 0]
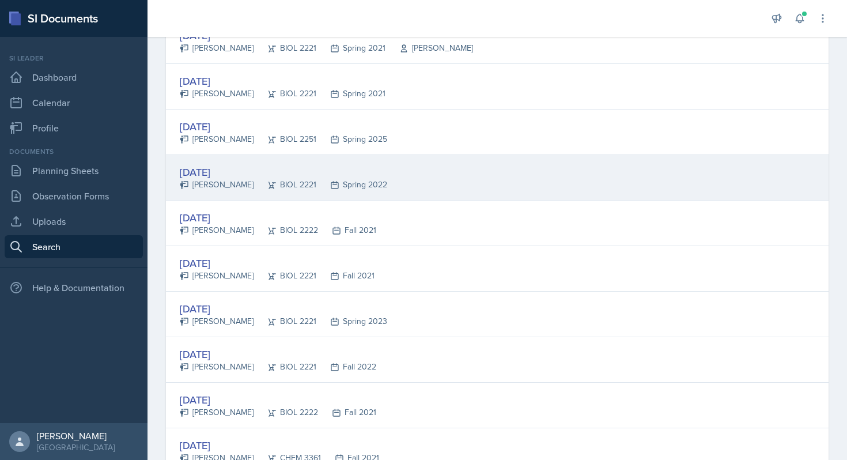
click at [226, 167] on div "[DATE]" at bounding box center [283, 172] width 207 height 16
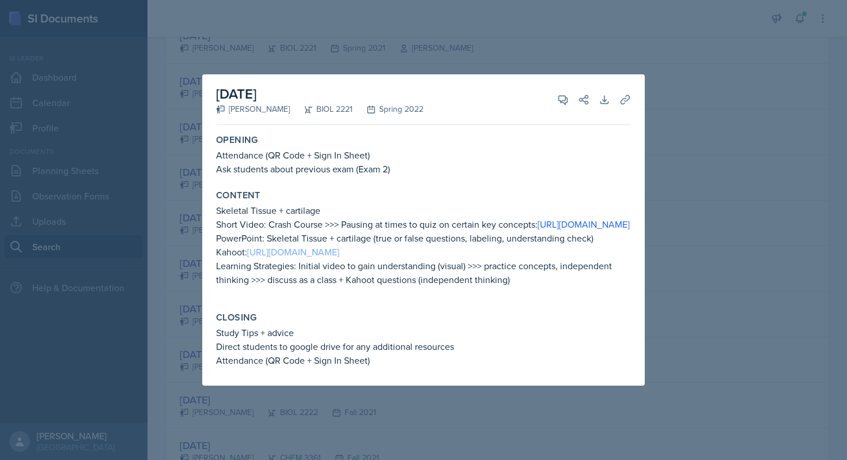
click at [283, 258] on link "[URL][DOMAIN_NAME]" at bounding box center [293, 251] width 92 height 13
click at [584, 89] on button "Share" at bounding box center [583, 99] width 21 height 21
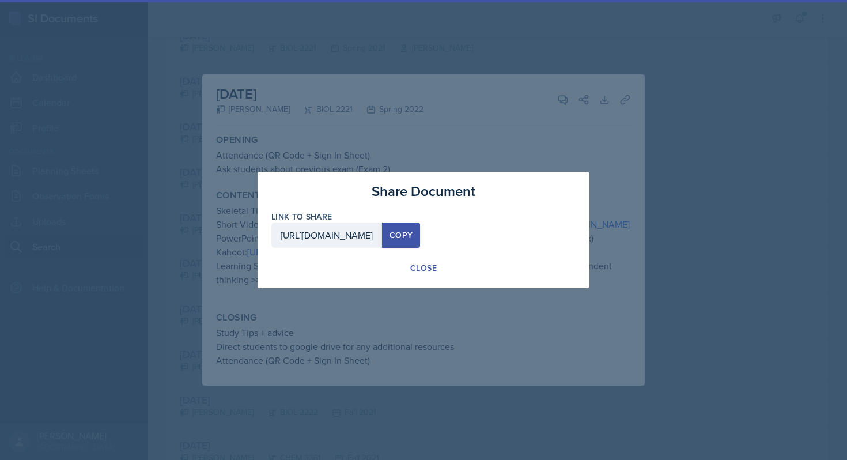
click at [541, 50] on div at bounding box center [423, 230] width 847 height 460
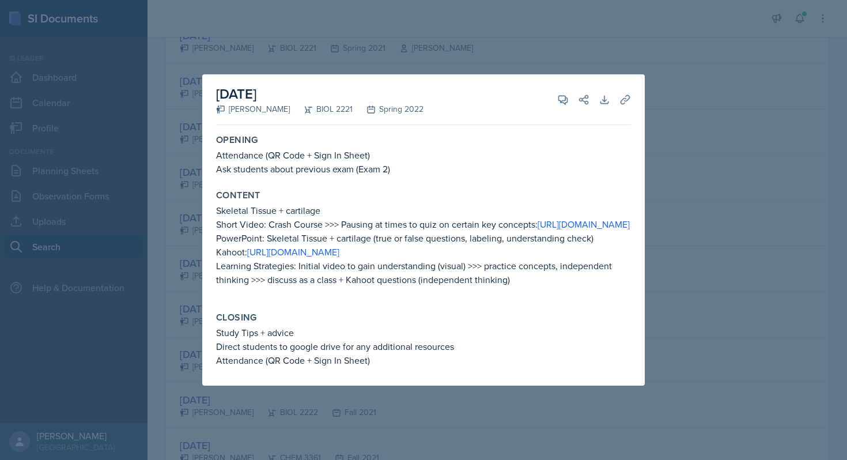
click at [527, 63] on div at bounding box center [423, 230] width 847 height 460
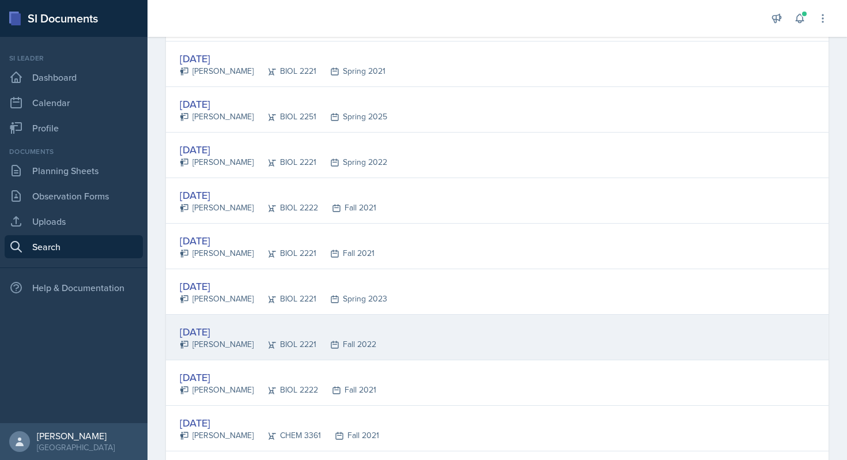
scroll to position [927, 0]
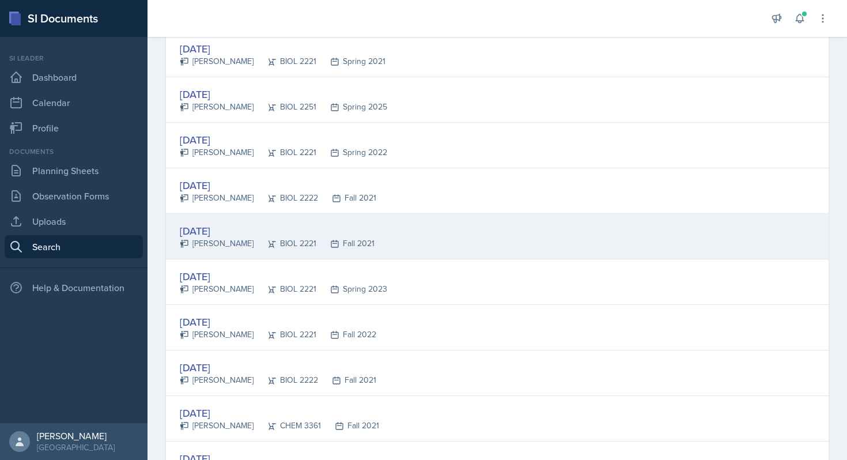
click at [216, 251] on div "[DATE] [PERSON_NAME] BIOL 2221 Fall 2021" at bounding box center [497, 237] width 663 height 46
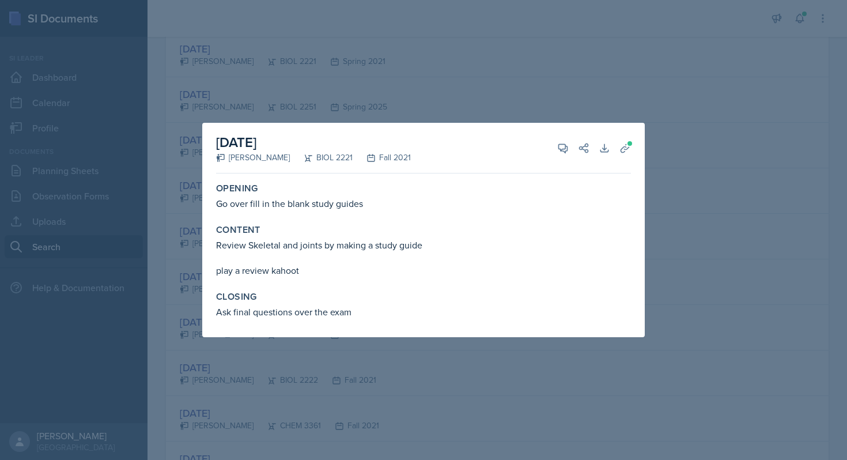
click at [395, 90] on div at bounding box center [423, 230] width 847 height 460
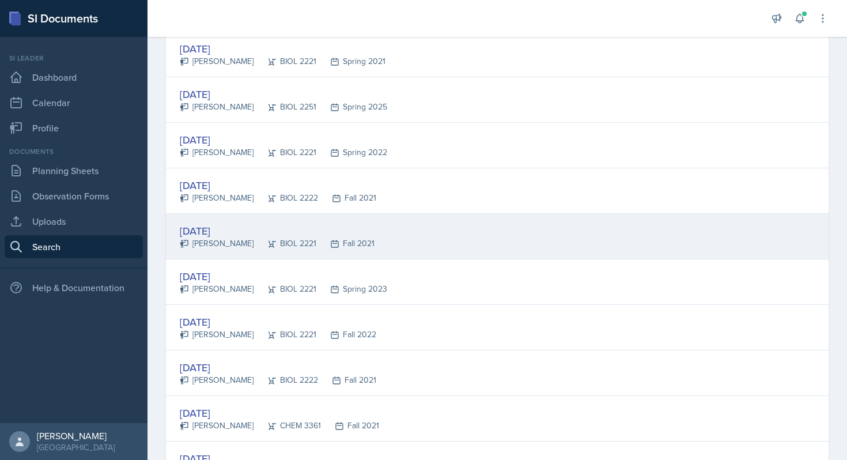
click at [202, 240] on div "[PERSON_NAME]" at bounding box center [217, 243] width 74 height 12
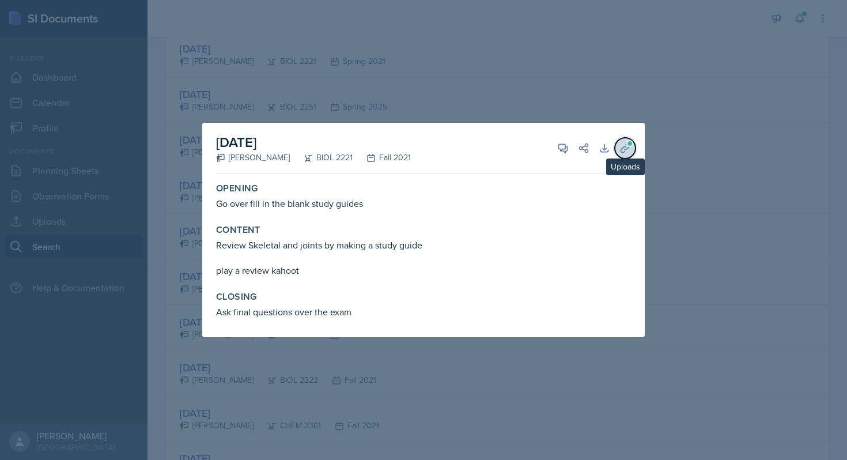
click at [623, 148] on icon at bounding box center [625, 148] width 12 height 12
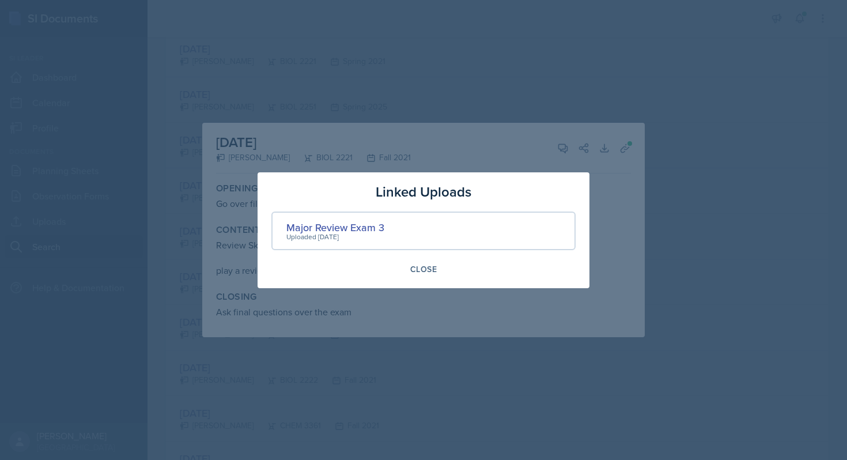
click at [416, 69] on div at bounding box center [423, 230] width 847 height 460
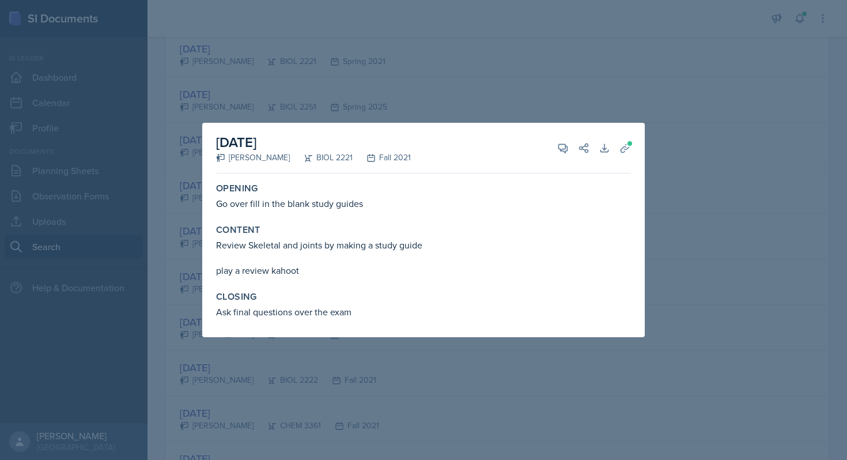
click at [416, 69] on div at bounding box center [423, 230] width 847 height 460
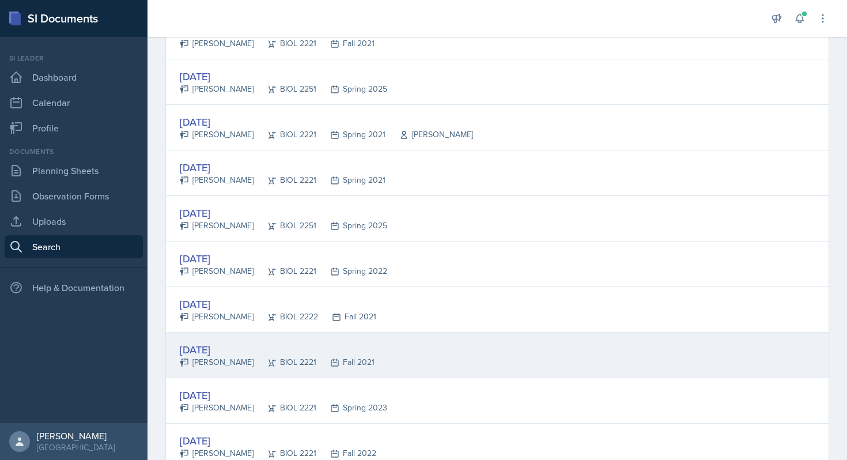
scroll to position [782, 0]
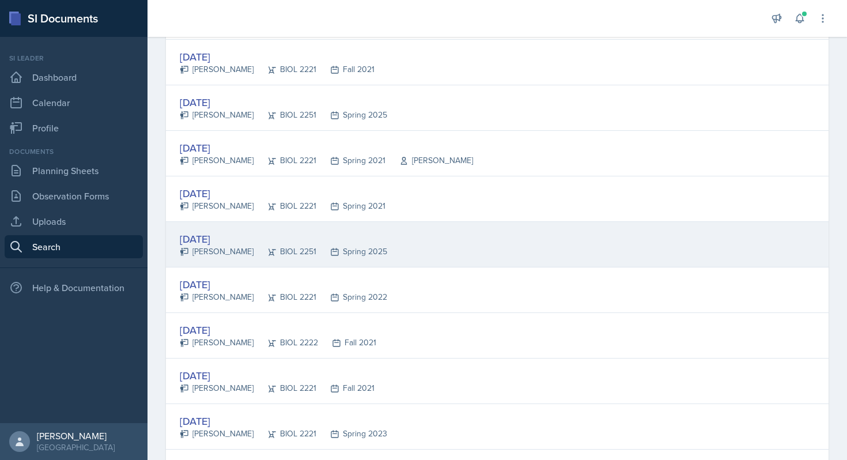
click at [211, 237] on div "[DATE]" at bounding box center [283, 239] width 207 height 16
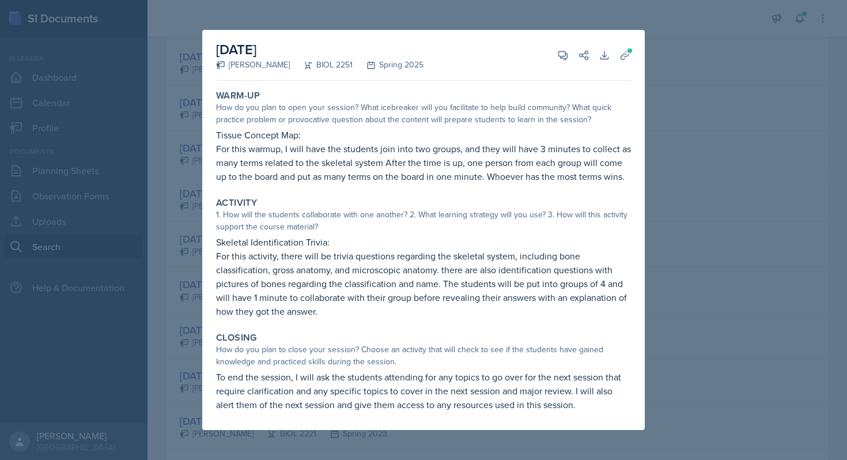
click at [711, 153] on div at bounding box center [423, 230] width 847 height 460
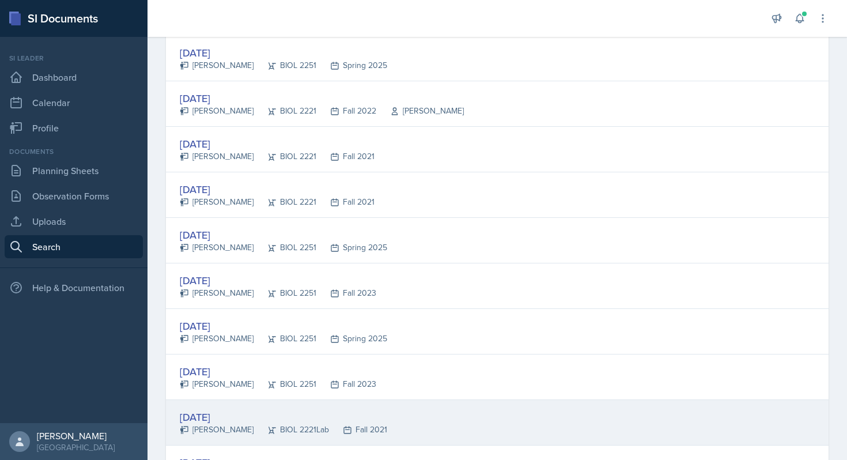
scroll to position [224, 0]
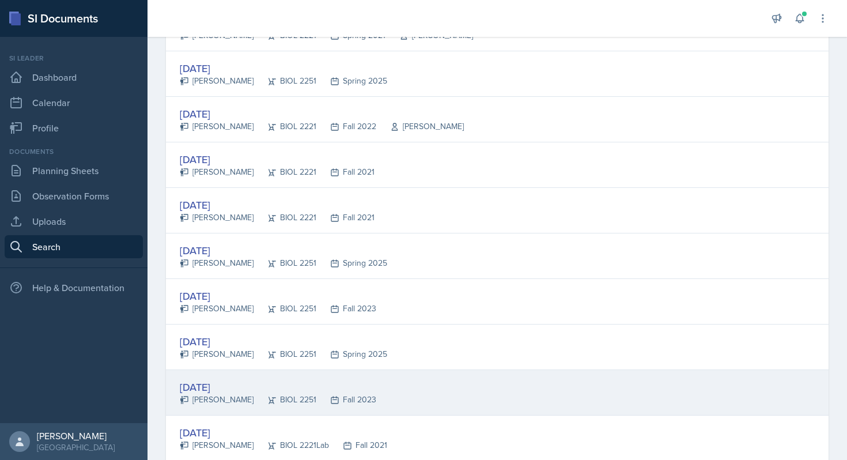
click at [236, 394] on div "[PERSON_NAME]" at bounding box center [217, 400] width 74 height 12
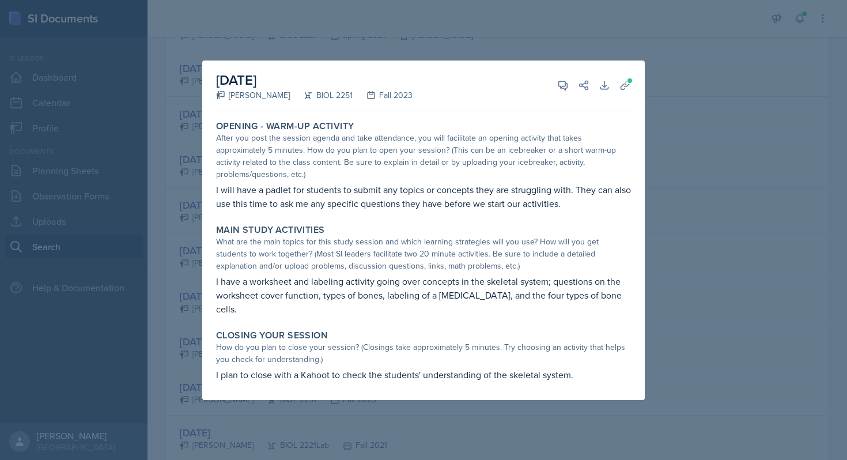
click at [736, 130] on div at bounding box center [423, 230] width 847 height 460
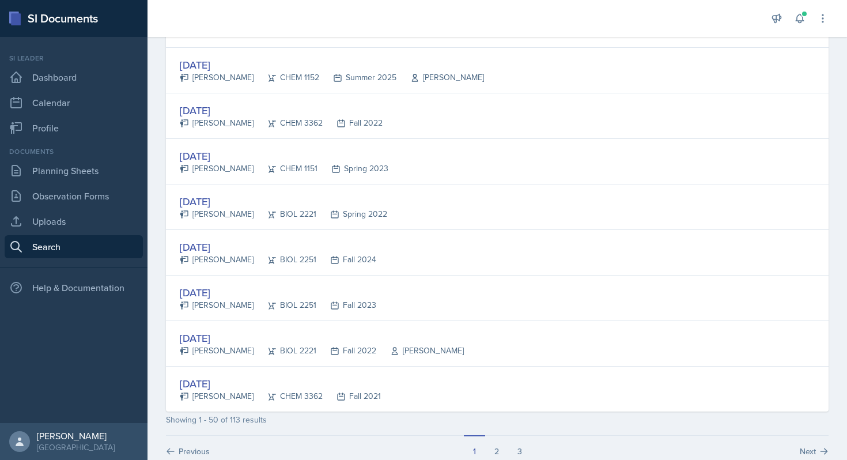
scroll to position [2095, 0]
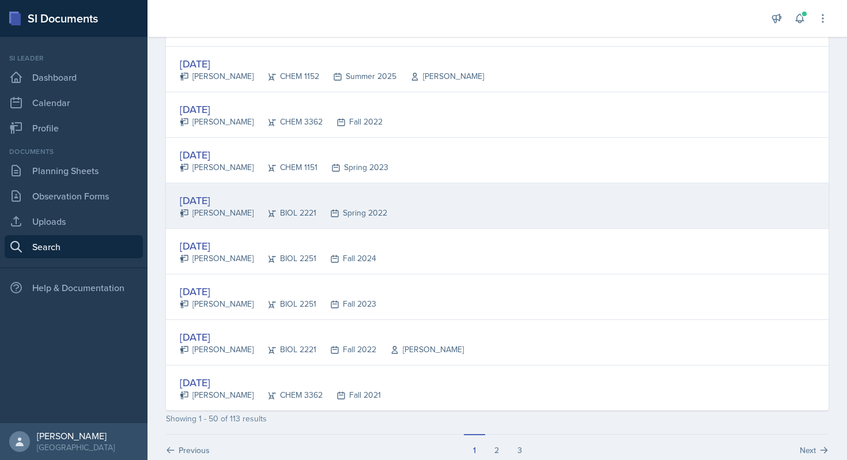
click at [302, 210] on div "BIOL 2221" at bounding box center [285, 213] width 63 height 12
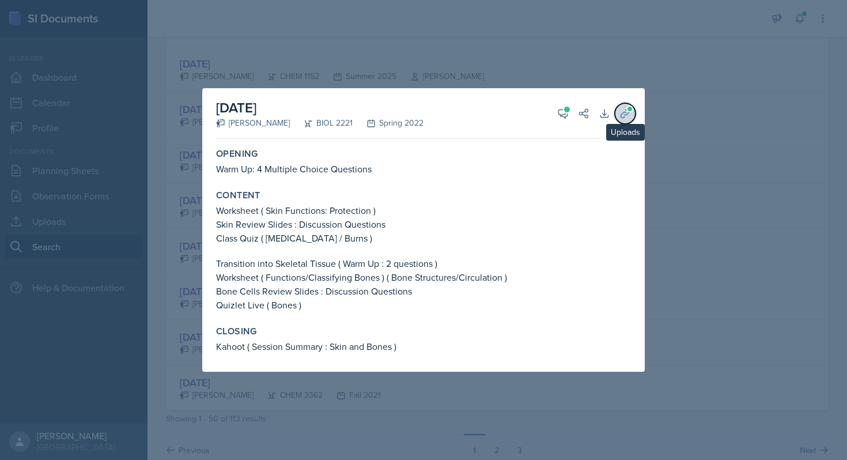
click at [625, 108] on icon at bounding box center [625, 114] width 12 height 12
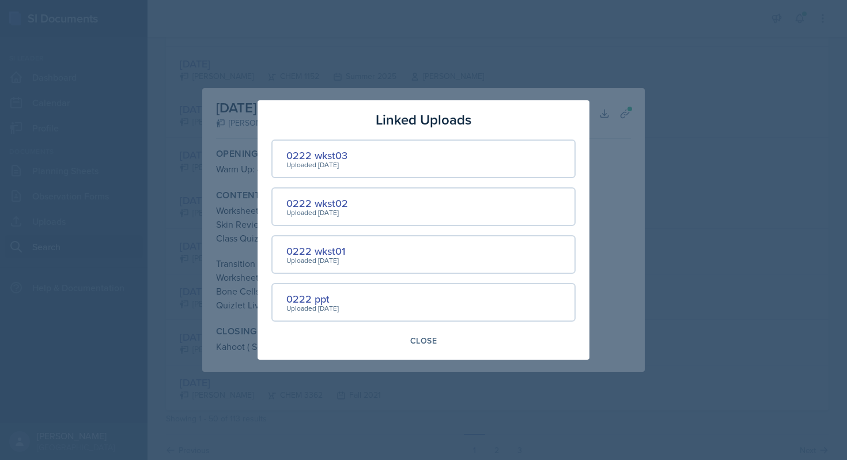
click at [711, 171] on div at bounding box center [423, 230] width 847 height 460
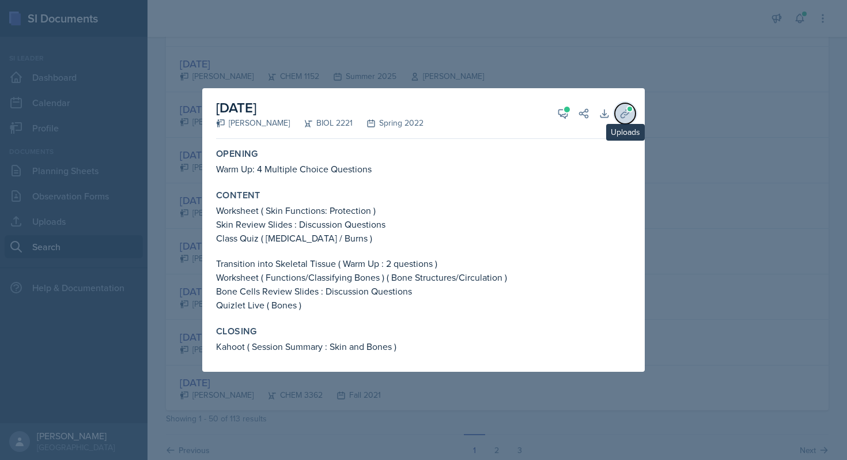
click at [628, 111] on span at bounding box center [629, 108] width 7 height 7
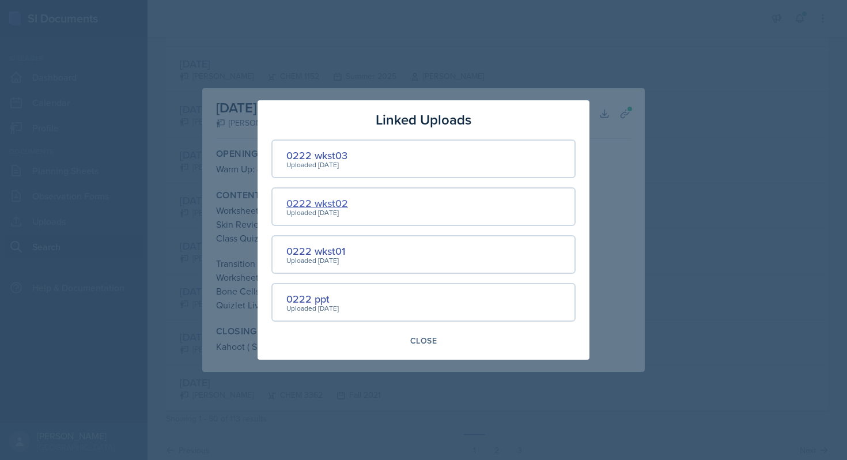
click at [318, 202] on div "0222 wkst02" at bounding box center [317, 203] width 62 height 16
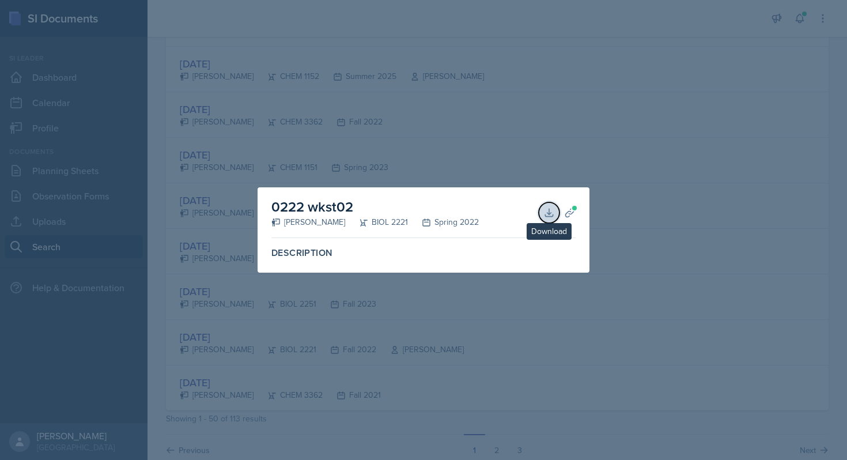
click at [553, 211] on icon at bounding box center [549, 213] width 12 height 12
click at [363, 29] on div at bounding box center [423, 230] width 847 height 460
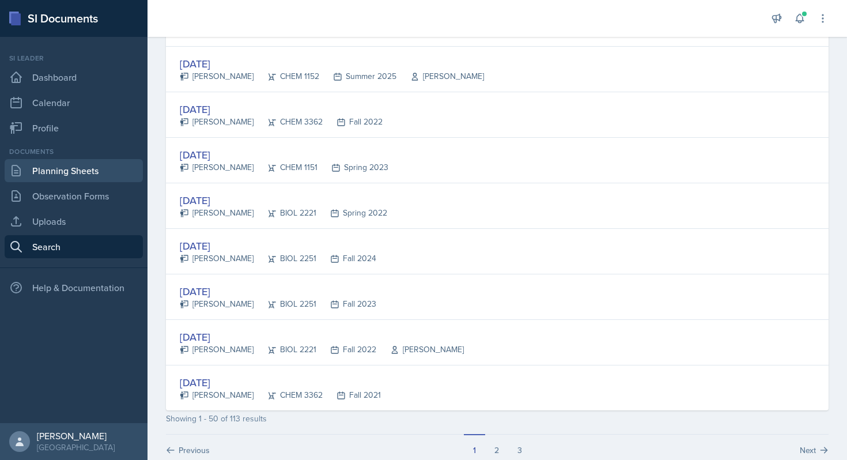
click at [61, 175] on link "Planning Sheets" at bounding box center [74, 170] width 138 height 23
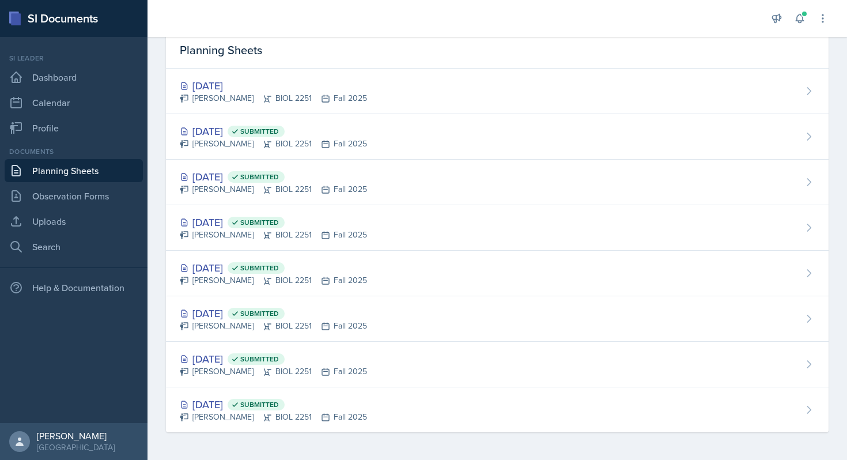
scroll to position [48, 0]
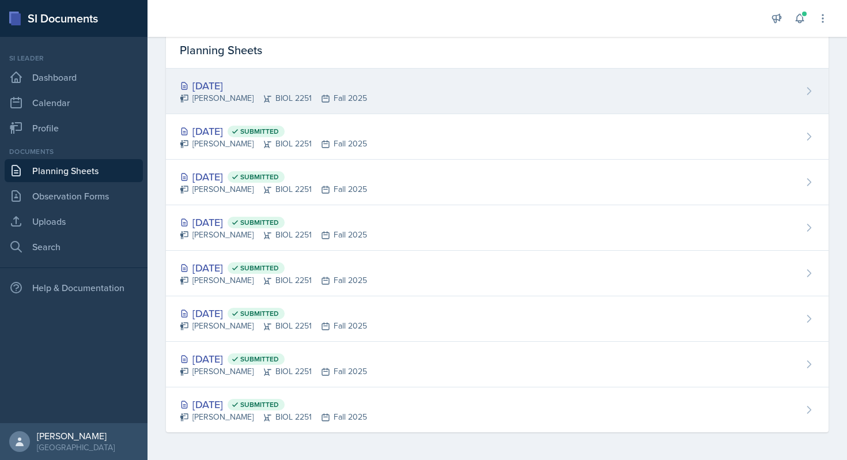
click at [248, 85] on div "[DATE]" at bounding box center [273, 86] width 187 height 16
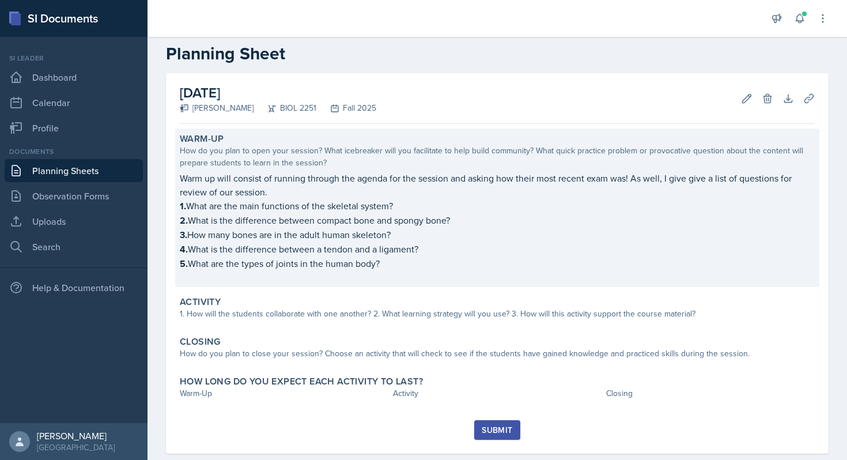
scroll to position [37, 0]
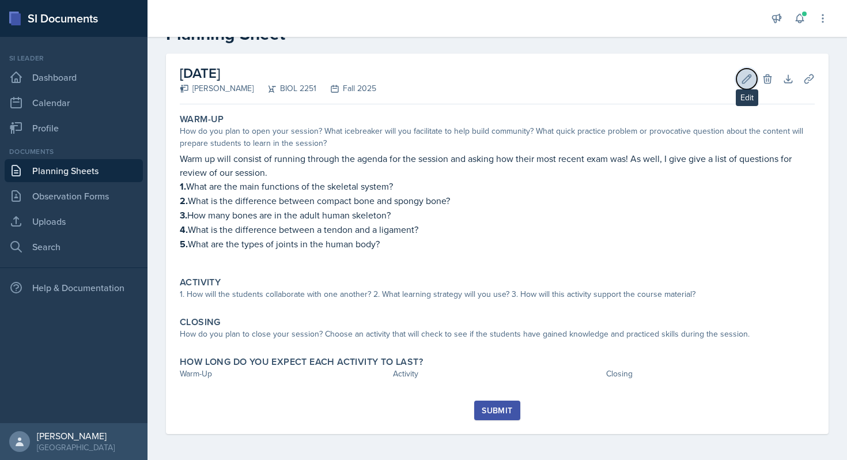
click at [747, 78] on icon at bounding box center [747, 78] width 9 height 9
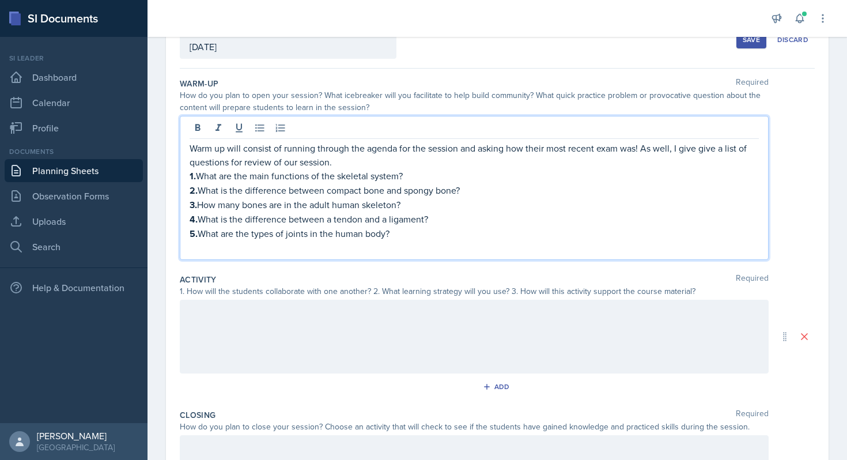
scroll to position [99, 0]
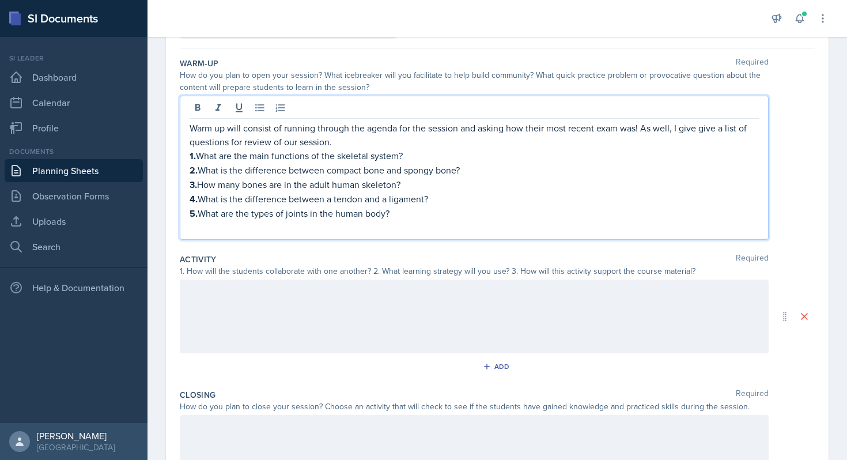
click at [387, 143] on p "Warm up will consist of running through the agenda for the session and asking h…" at bounding box center [474, 135] width 569 height 28
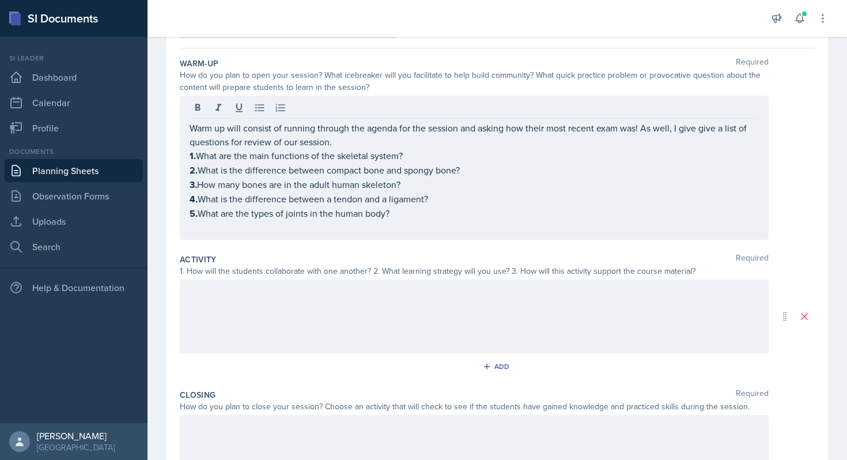
click at [343, 324] on div at bounding box center [474, 316] width 589 height 74
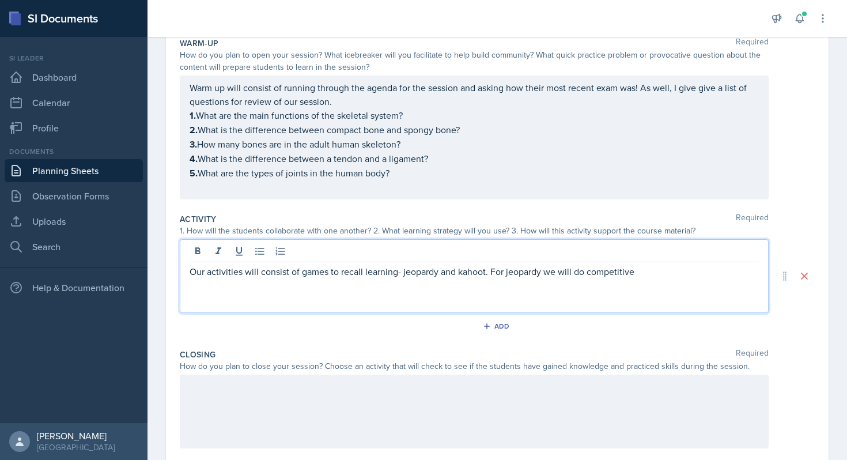
click at [587, 273] on p "Our activities will consist of games to recall learning- jeopardy and kahoot. F…" at bounding box center [474, 272] width 569 height 14
click at [666, 271] on p "Our activities will consist of games to recall learning- jeopardy and kahoot. F…" at bounding box center [474, 272] width 569 height 14
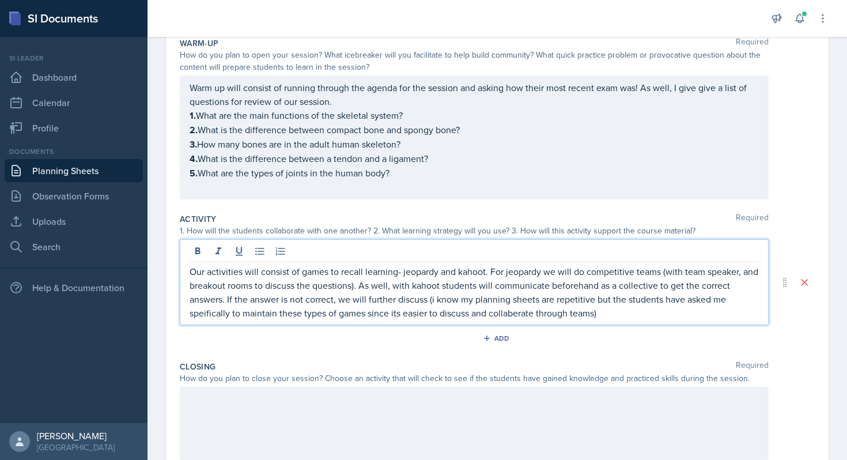
click at [530, 315] on p "Our activities will consist of games to recall learning- jeopardy and kahoot. F…" at bounding box center [474, 292] width 569 height 55
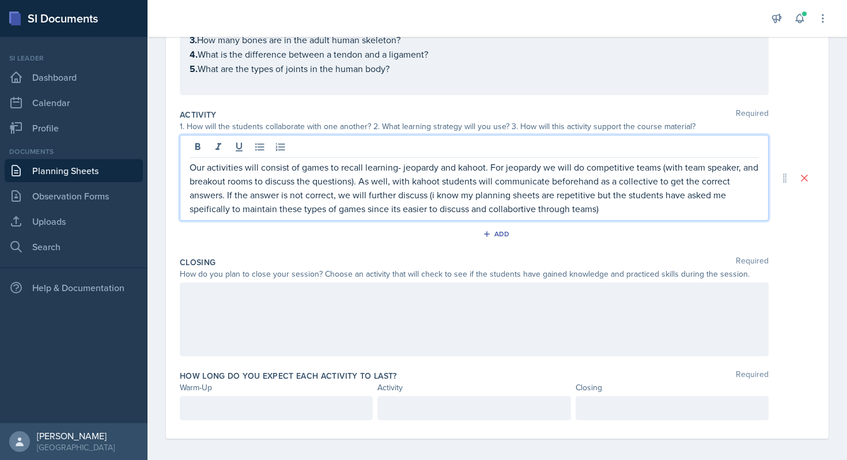
scroll to position [228, 0]
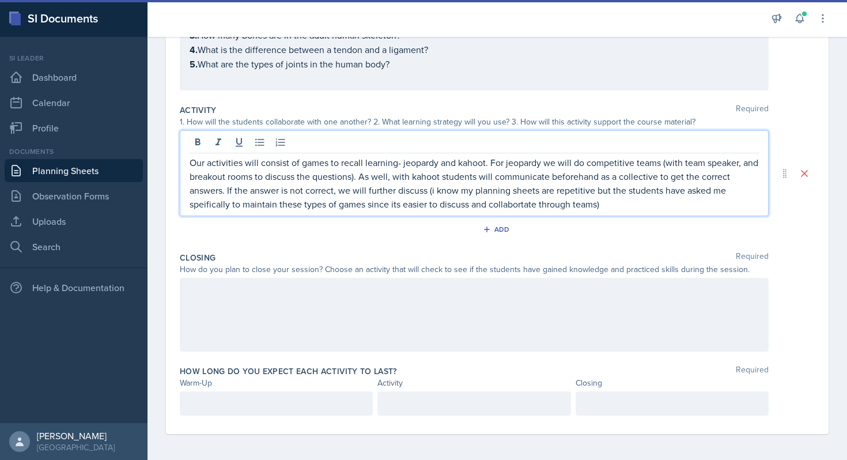
click at [524, 206] on p "Our activities will consist of games to recall learning- jeopardy and kahoot. F…" at bounding box center [474, 183] width 569 height 55
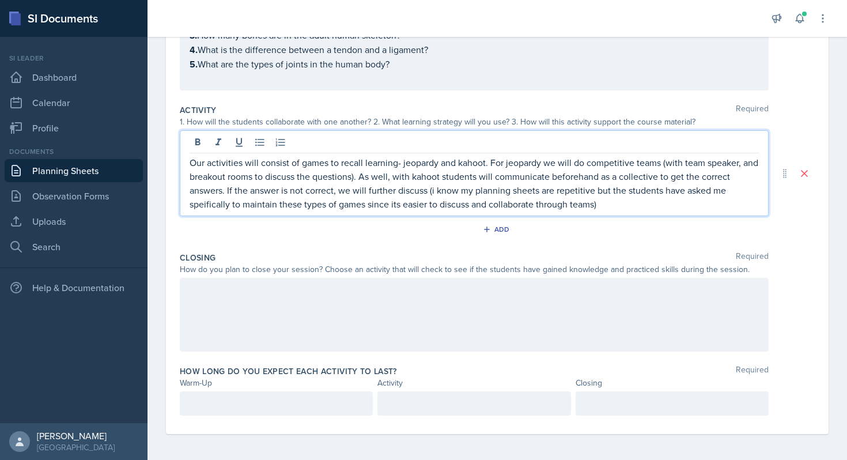
click at [628, 202] on p "Our activities will consist of games to recall learning- jeopardy and kahoot. F…" at bounding box center [474, 183] width 569 height 55
click at [415, 306] on div at bounding box center [474, 315] width 589 height 74
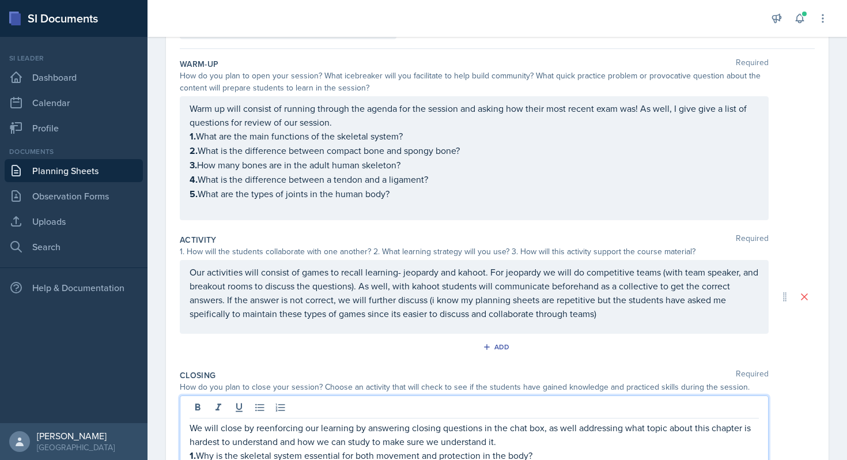
scroll to position [0, 0]
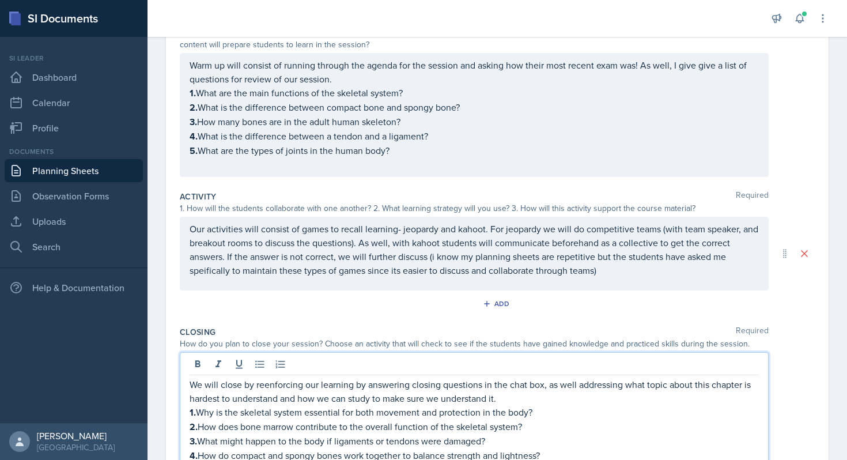
click at [637, 280] on div "Our activities will consist of games to recall learning- jeopardy and kahoot. F…" at bounding box center [474, 254] width 589 height 74
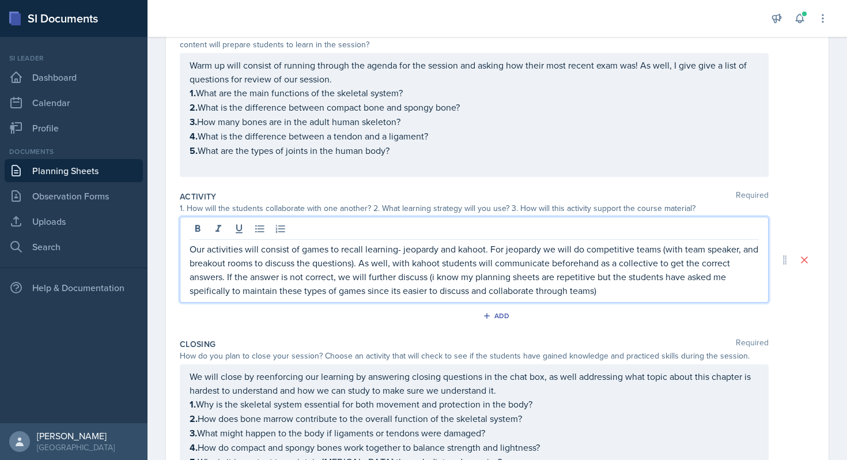
scroll to position [162, 0]
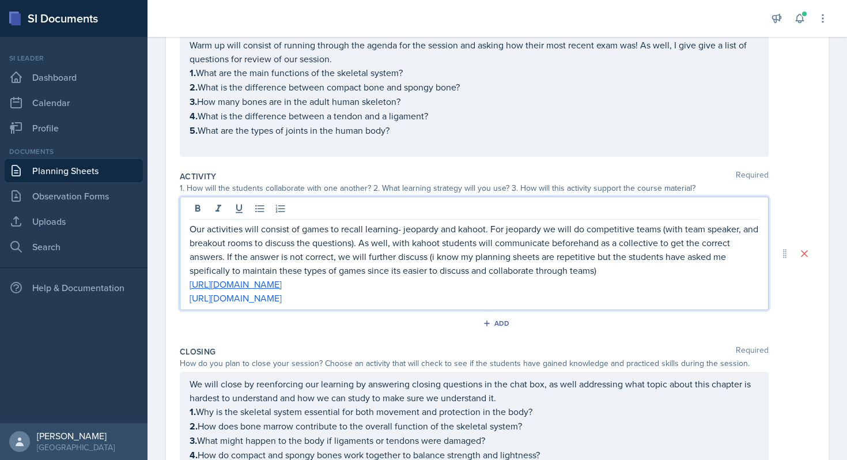
click at [408, 330] on div "Add" at bounding box center [497, 326] width 635 height 22
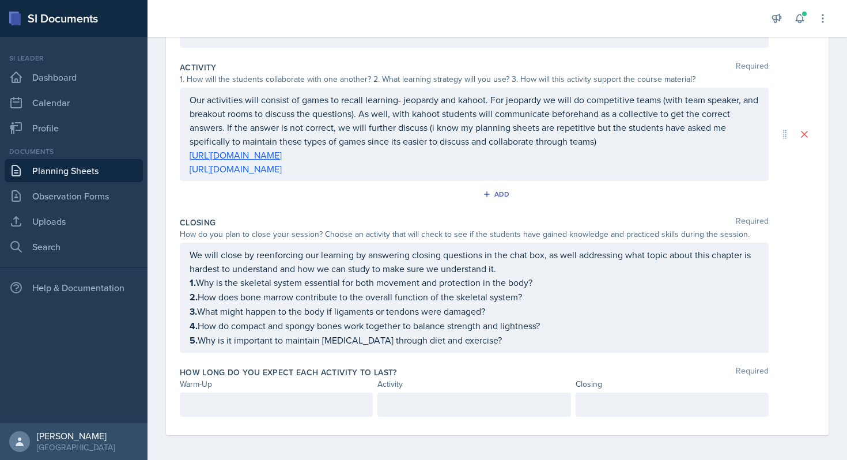
scroll to position [291, 0]
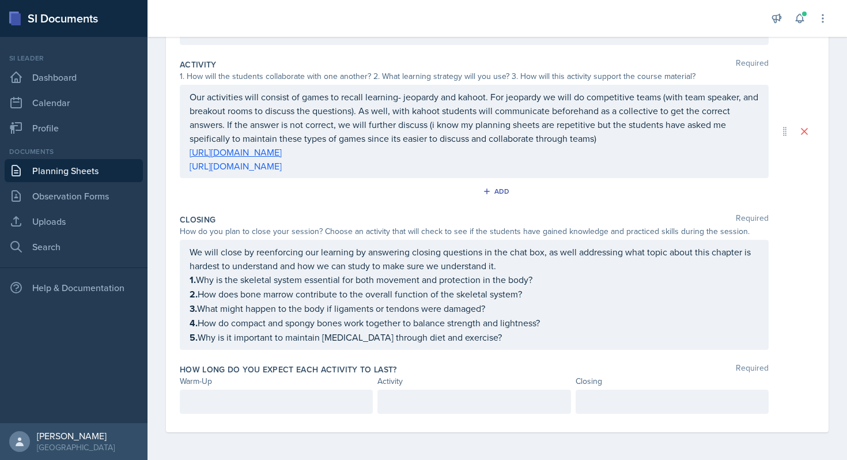
click at [214, 143] on p "Our activities will consist of games to recall learning- jeopardy and kahoot. F…" at bounding box center [474, 117] width 569 height 55
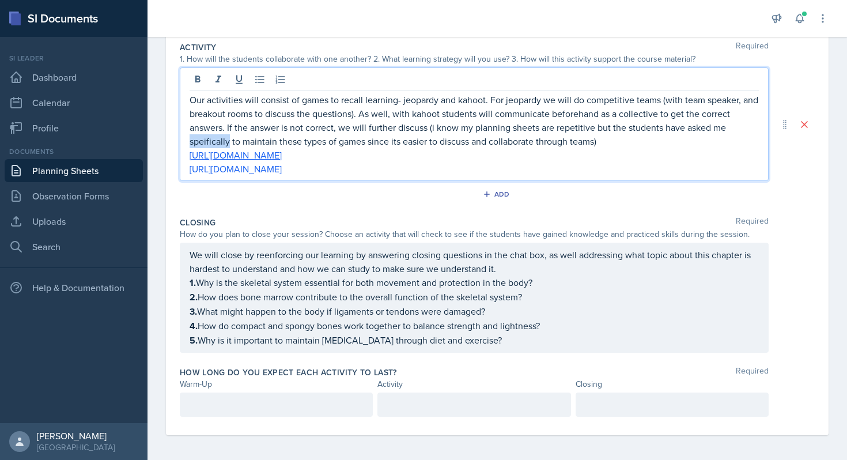
click at [214, 143] on p "Our activities will consist of games to recall learning- jeopardy and kahoot. F…" at bounding box center [474, 120] width 569 height 55
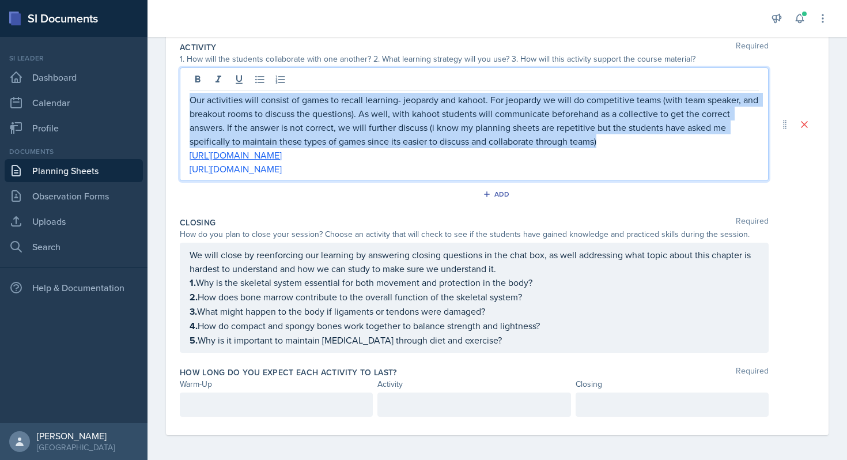
click at [214, 143] on p "Our activities will consist of games to recall learning- jeopardy and kahoot. F…" at bounding box center [474, 120] width 569 height 55
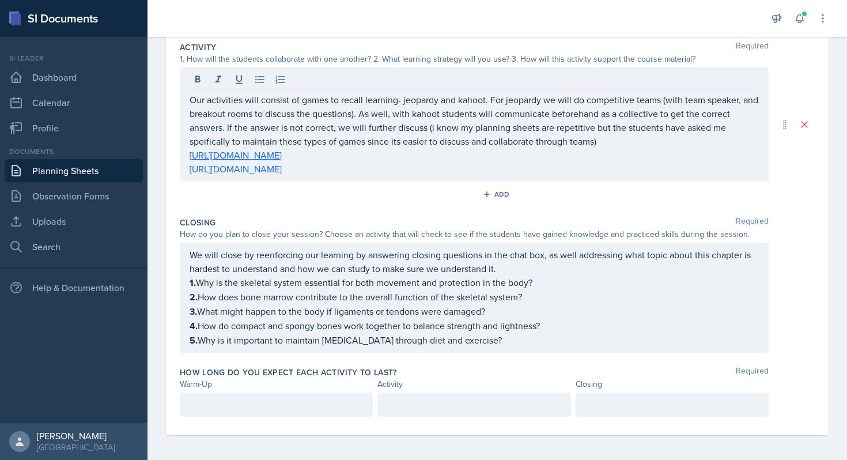
click at [237, 199] on div "Add" at bounding box center [497, 197] width 635 height 22
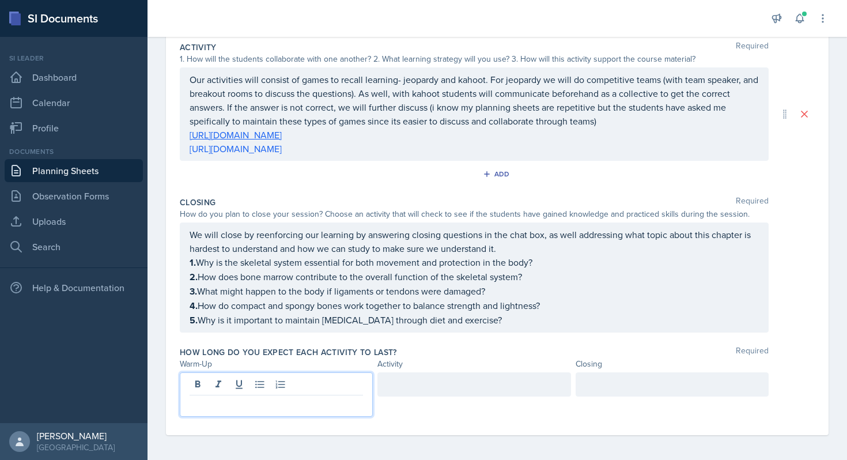
click at [225, 399] on p at bounding box center [276, 405] width 173 height 14
click at [433, 389] on div at bounding box center [473, 384] width 193 height 24
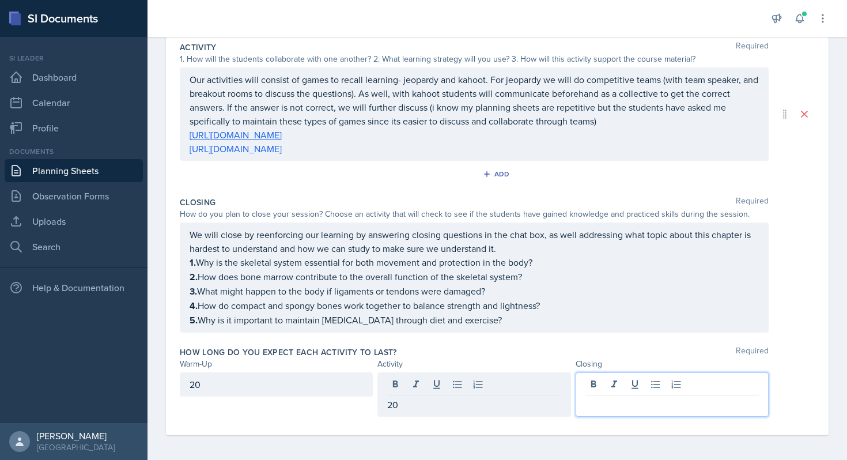
click at [647, 377] on div at bounding box center [672, 394] width 193 height 44
click at [557, 275] on p "2. How does bone marrow contribute to the overall function of the skeletal syst…" at bounding box center [474, 277] width 569 height 14
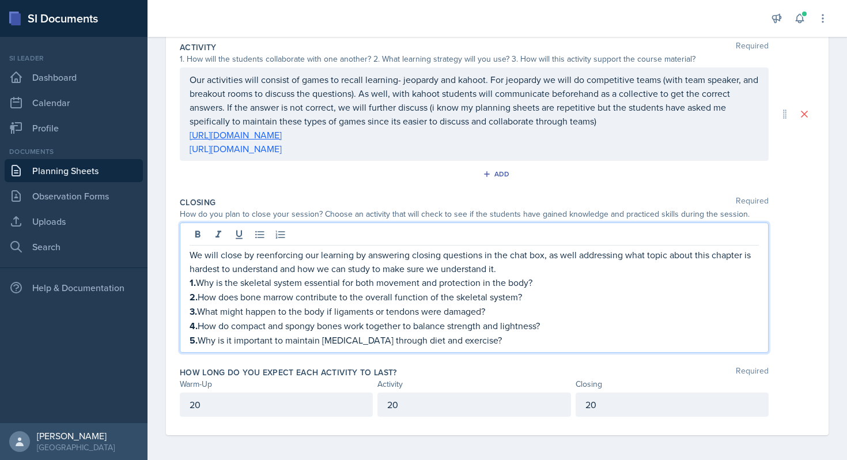
scroll to position [0, 0]
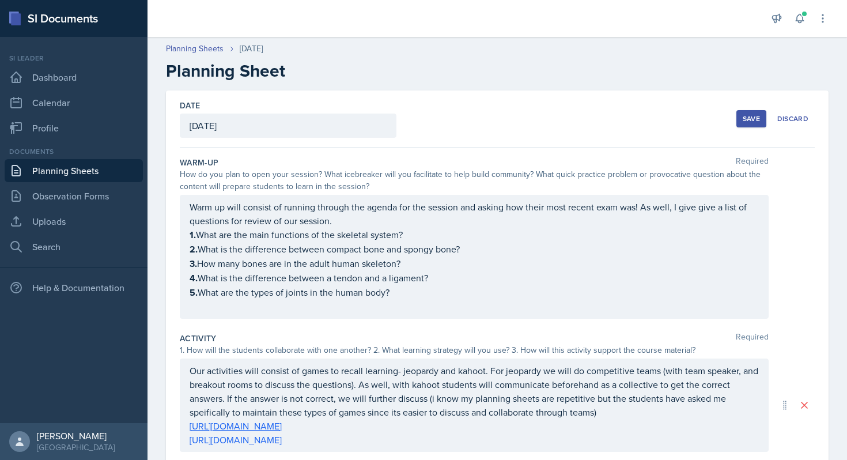
click at [748, 118] on div "Save" at bounding box center [751, 118] width 17 height 9
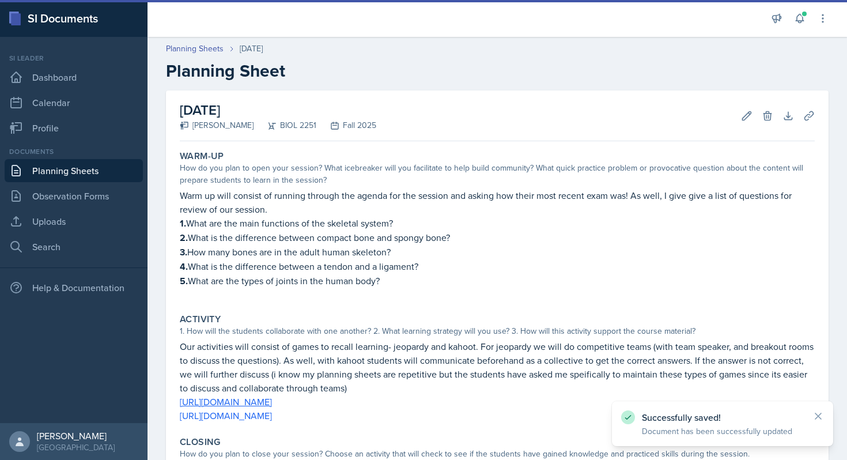
scroll to position [232, 0]
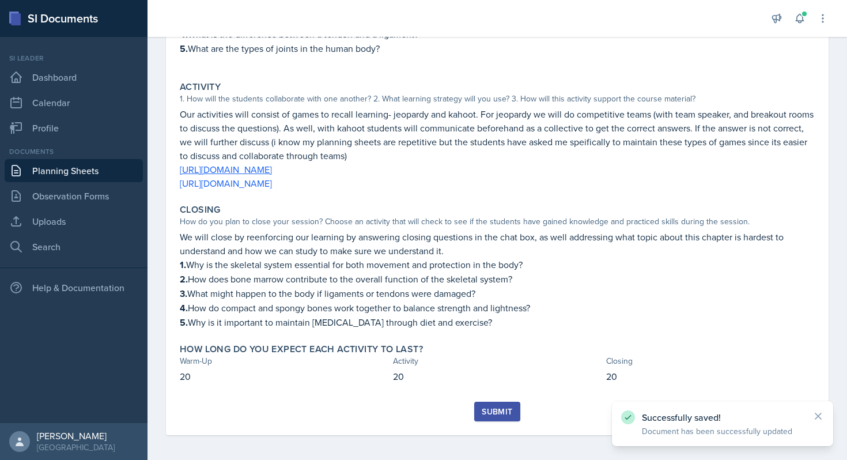
click at [497, 397] on div "Warm-Up How do you plan to open your session? What icebreaker will you facilita…" at bounding box center [497, 158] width 635 height 488
click at [496, 409] on div "Submit" at bounding box center [497, 411] width 31 height 9
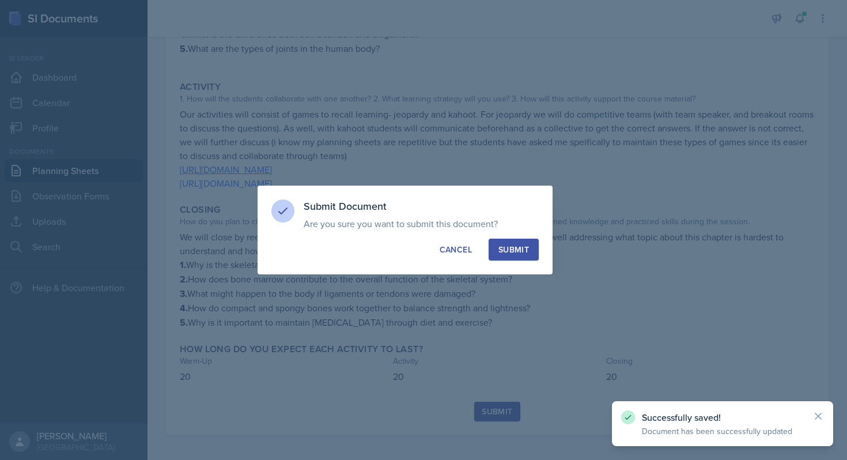
click at [528, 248] on div "Submit" at bounding box center [513, 250] width 31 height 12
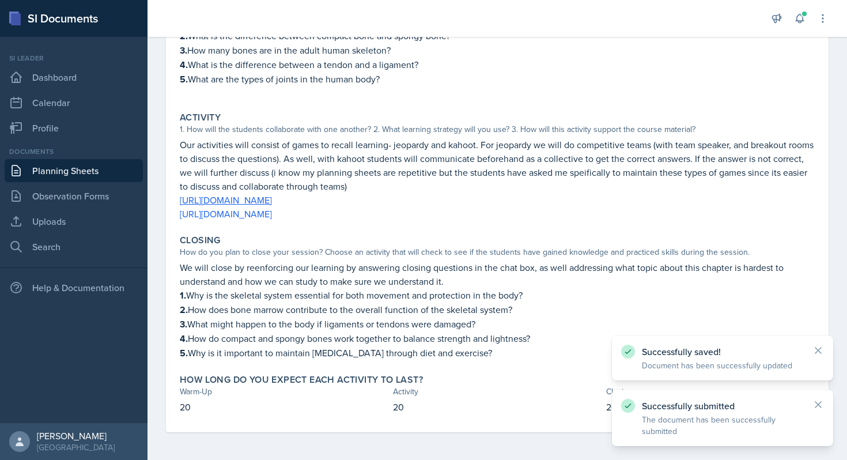
scroll to position [199, 0]
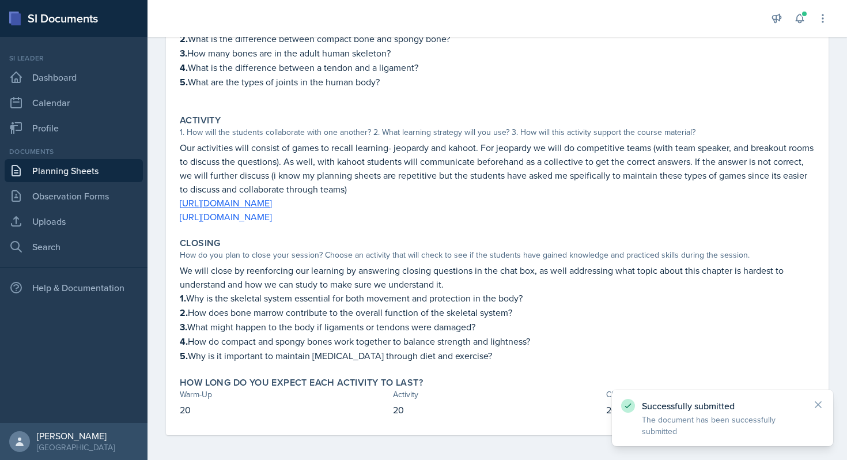
click at [59, 173] on link "Planning Sheets" at bounding box center [74, 170] width 138 height 23
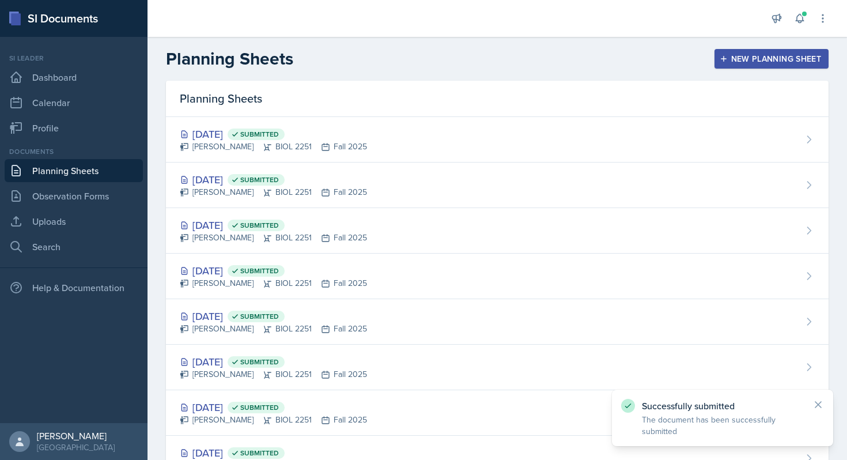
click at [741, 70] on header "Planning Sheets New Planning Sheet" at bounding box center [498, 59] width 700 height 44
click at [741, 66] on button "New Planning Sheet" at bounding box center [772, 59] width 114 height 20
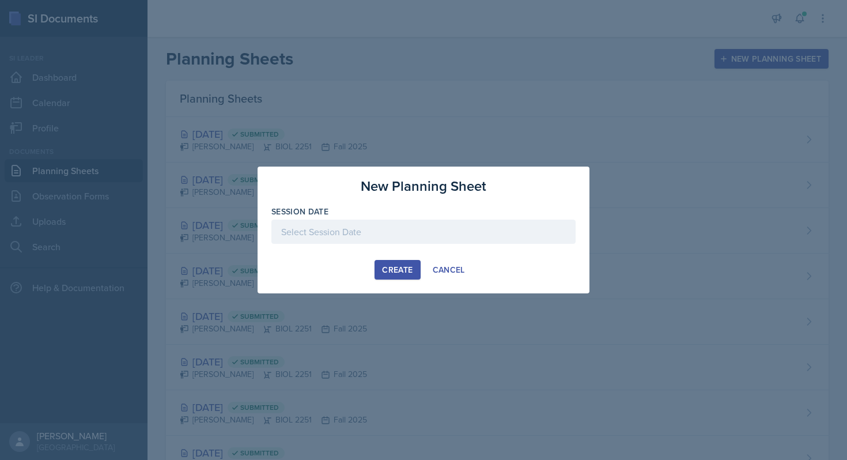
click at [361, 232] on div at bounding box center [423, 232] width 304 height 24
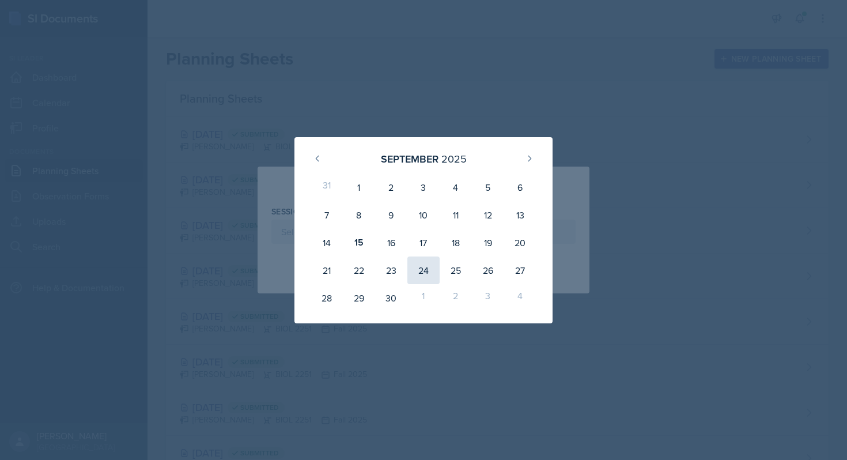
click at [418, 267] on div "24" at bounding box center [423, 270] width 32 height 28
type input "[DATE]"
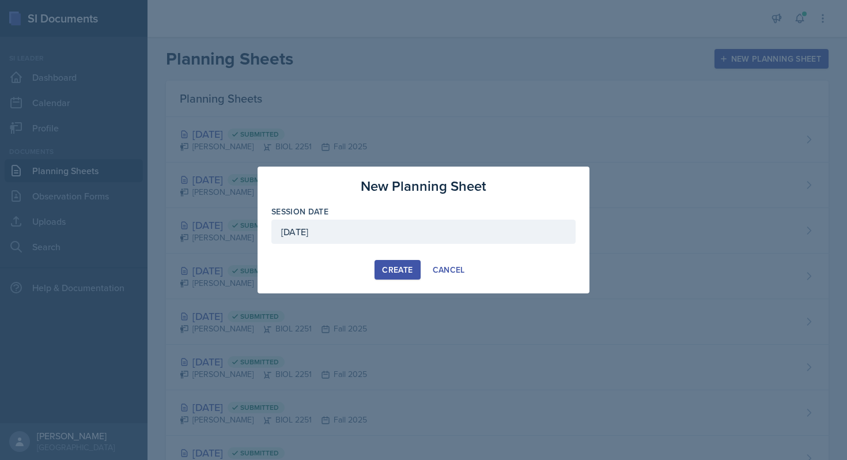
click at [391, 274] on div "Create" at bounding box center [397, 269] width 31 height 9
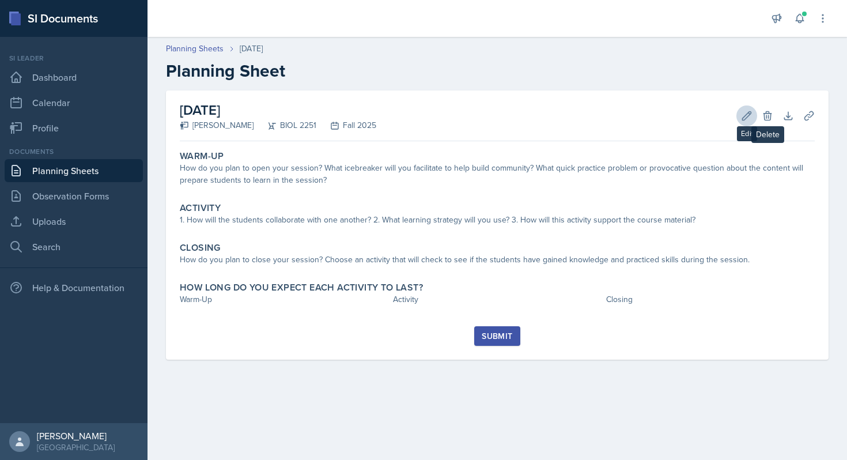
click at [757, 112] on div "Edit Delete" at bounding box center [752, 116] width 41 height 12
click at [753, 112] on button "Edit" at bounding box center [746, 115] width 21 height 21
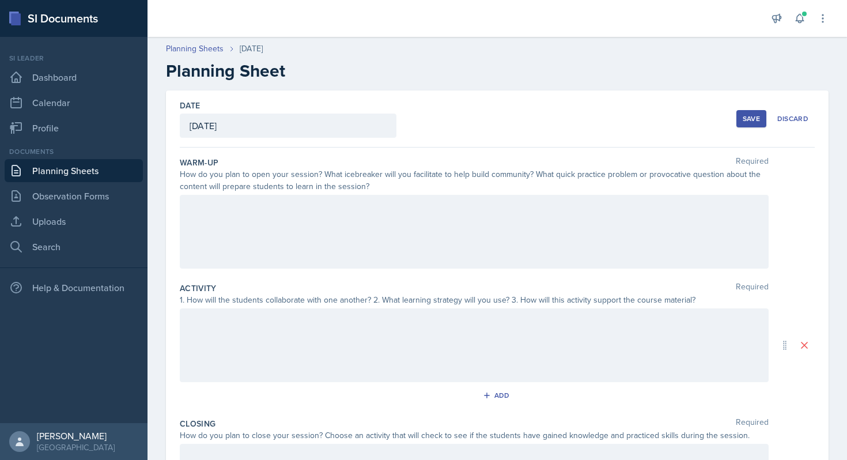
click at [299, 199] on div at bounding box center [474, 232] width 589 height 74
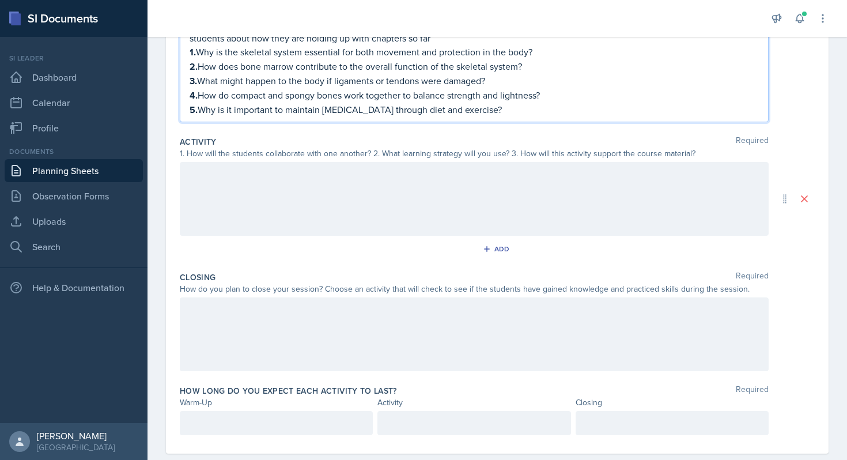
click at [371, 156] on div "1. How will the students collaborate with one another? 2. What learning strateg…" at bounding box center [474, 154] width 589 height 12
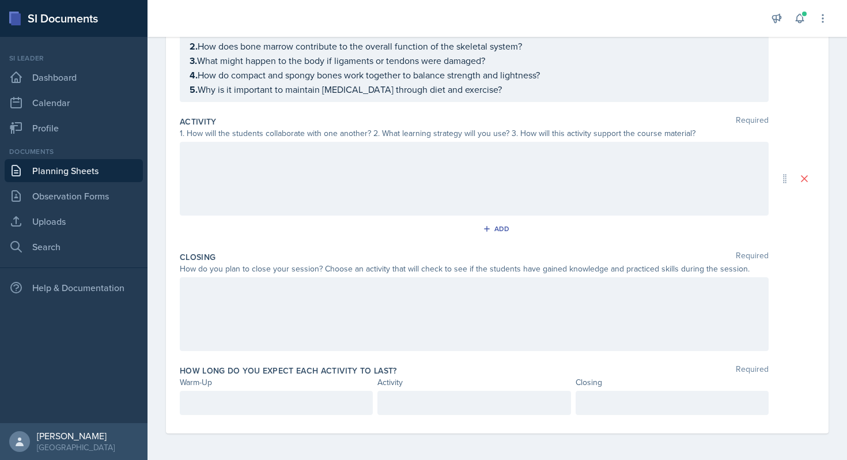
scroll to position [183, 0]
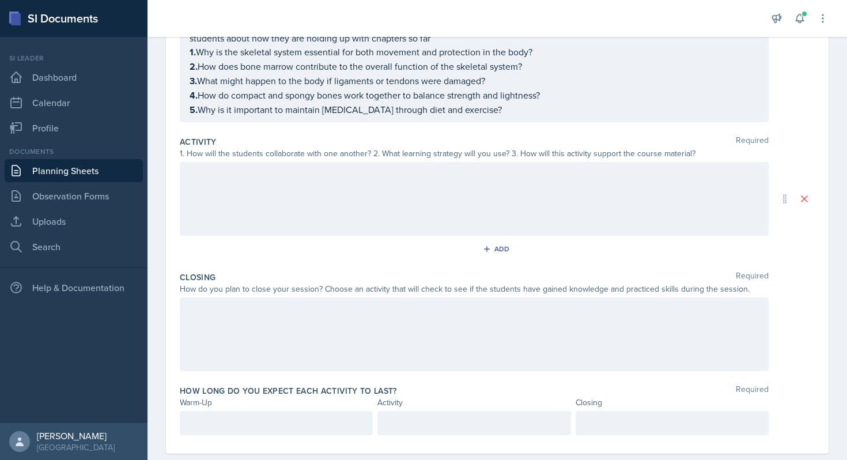
click at [370, 176] on div at bounding box center [474, 199] width 589 height 74
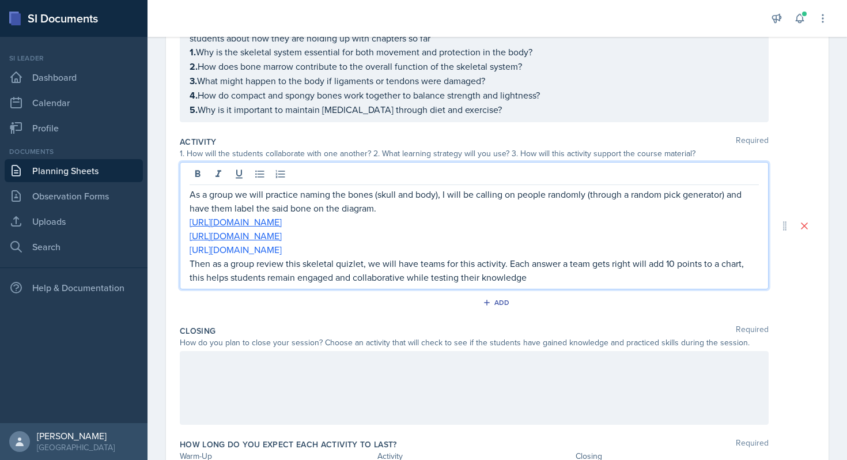
click at [425, 371] on div at bounding box center [474, 388] width 589 height 74
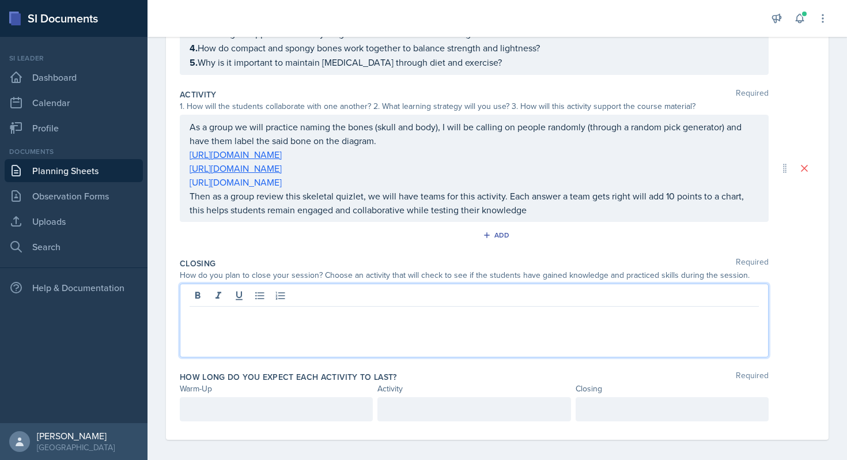
scroll to position [236, 0]
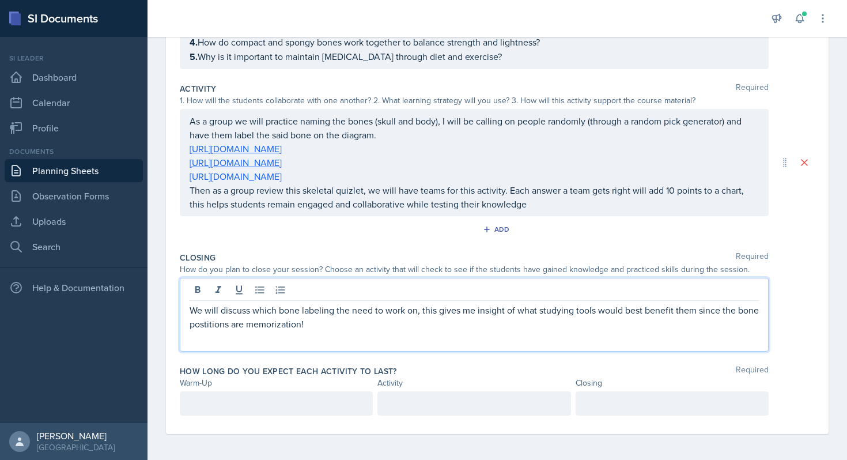
click at [209, 321] on p "We will discuss which bone labeling the need to work on, this gives me insight …" at bounding box center [474, 317] width 569 height 28
click at [277, 405] on div at bounding box center [276, 403] width 193 height 24
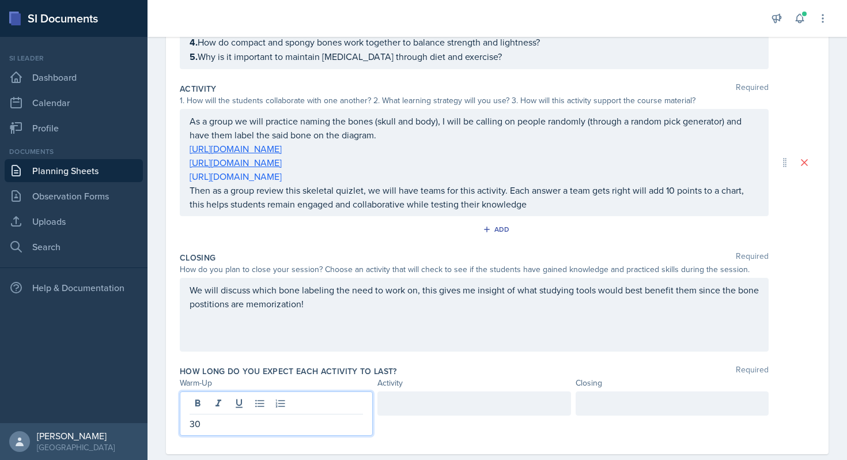
click at [420, 403] on div at bounding box center [473, 403] width 193 height 24
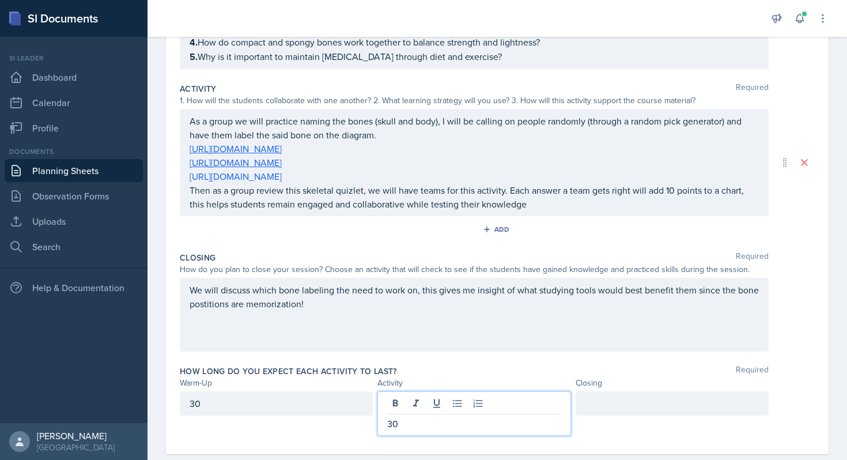
click at [303, 407] on div "30" at bounding box center [276, 403] width 193 height 24
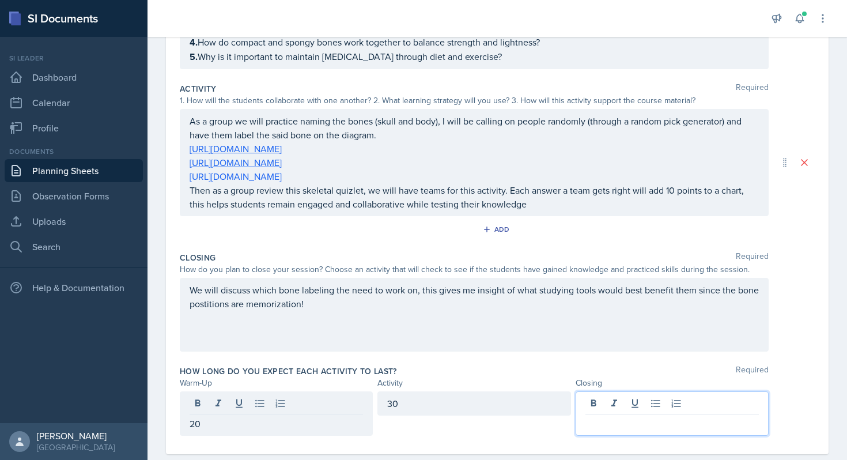
click at [598, 401] on div at bounding box center [672, 413] width 193 height 44
click at [523, 325] on div "We will discuss which bone labeling the need to work on, this gives me insight …" at bounding box center [474, 315] width 589 height 74
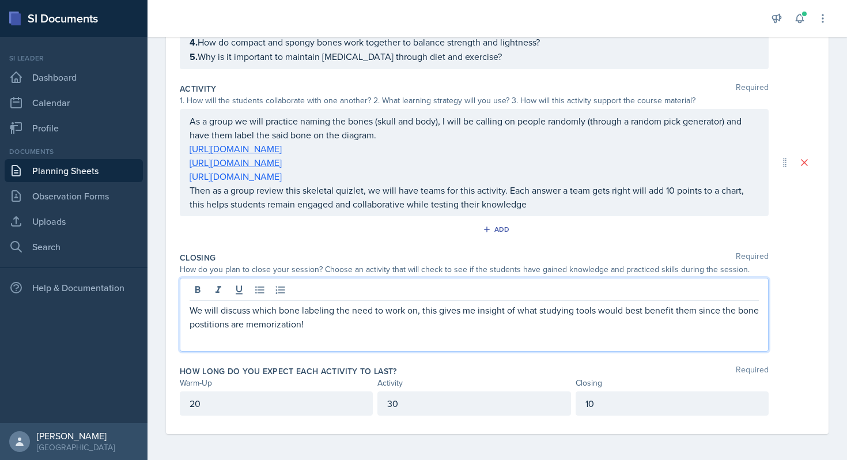
click at [458, 263] on div "How do you plan to close your session? Choose an activity that will check to se…" at bounding box center [474, 269] width 589 height 12
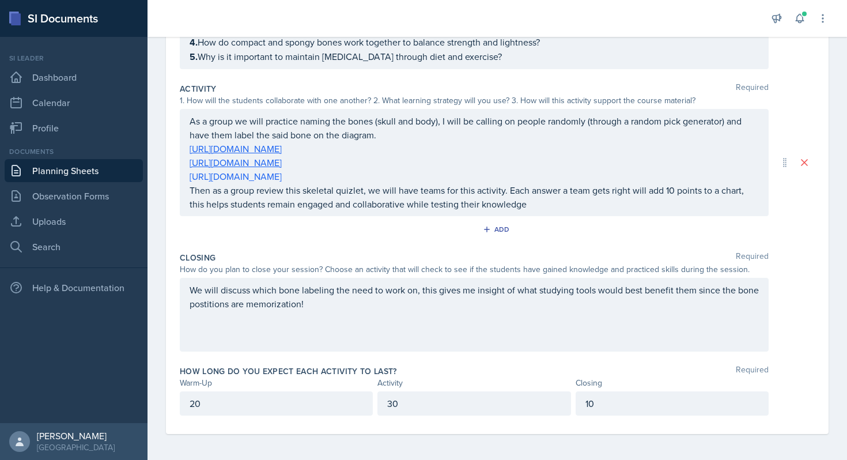
scroll to position [0, 0]
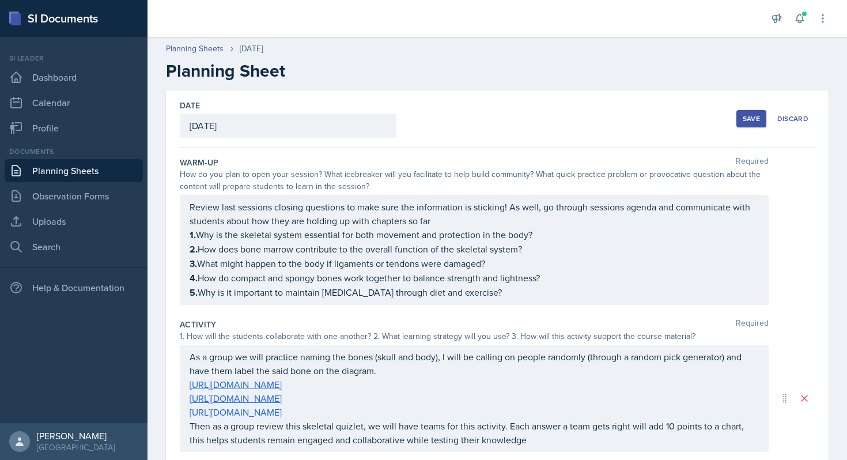
click at [751, 121] on div "Save" at bounding box center [751, 118] width 17 height 9
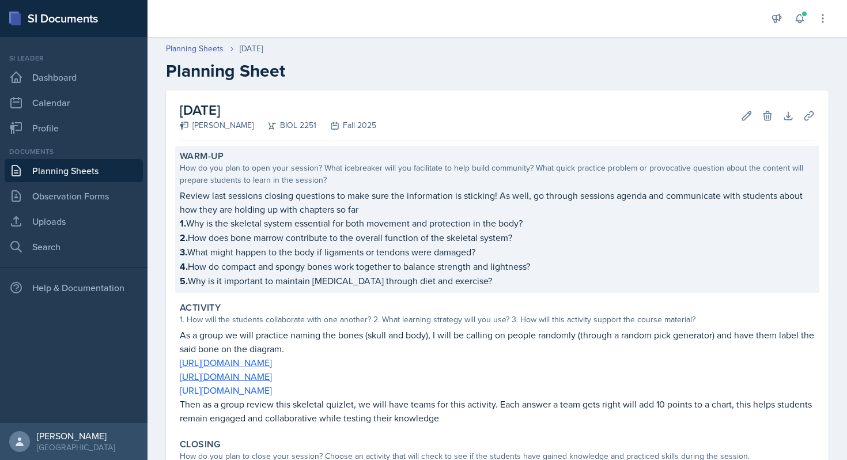
scroll to position [164, 0]
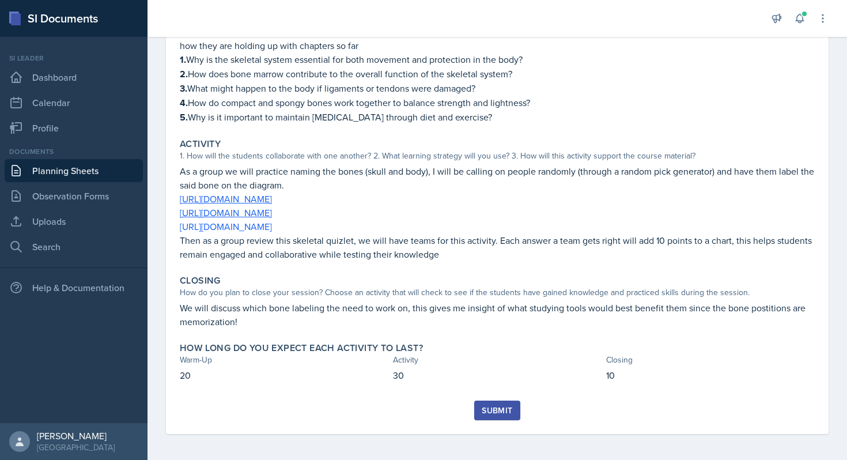
click at [493, 418] on div "Submit" at bounding box center [497, 417] width 635 height 33
click at [493, 406] on div "Submit" at bounding box center [497, 410] width 31 height 9
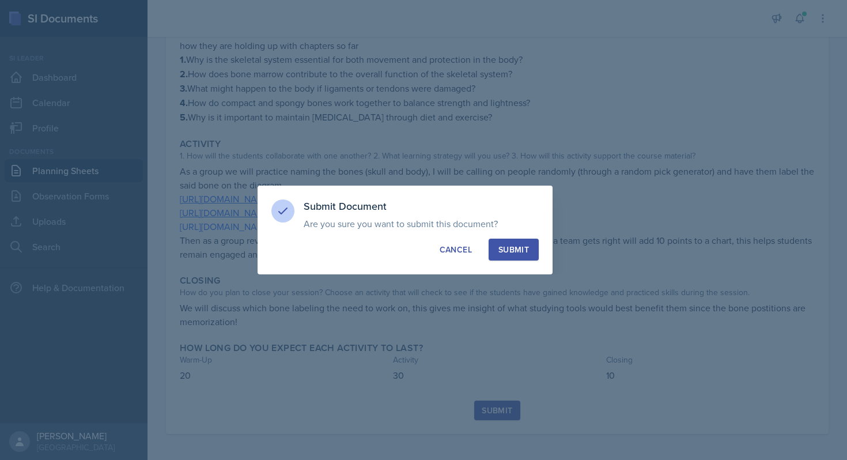
click at [524, 255] on button "Submit" at bounding box center [514, 250] width 50 height 22
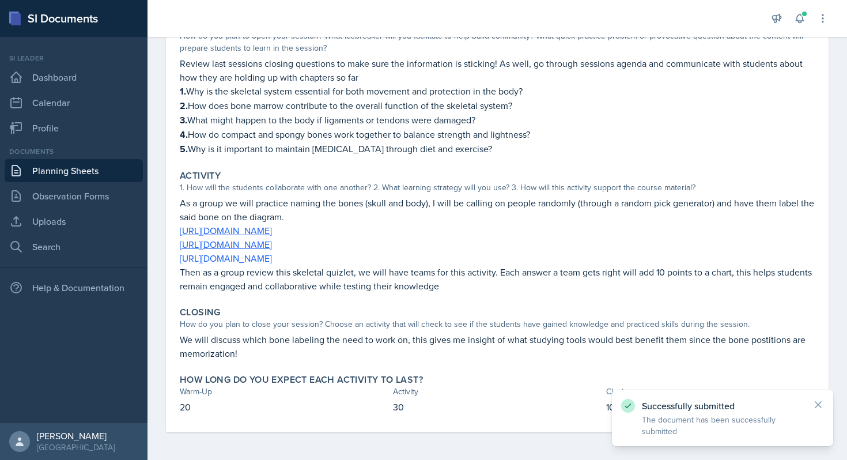
scroll to position [130, 0]
